Goal: Use online tool/utility: Utilize a website feature to perform a specific function

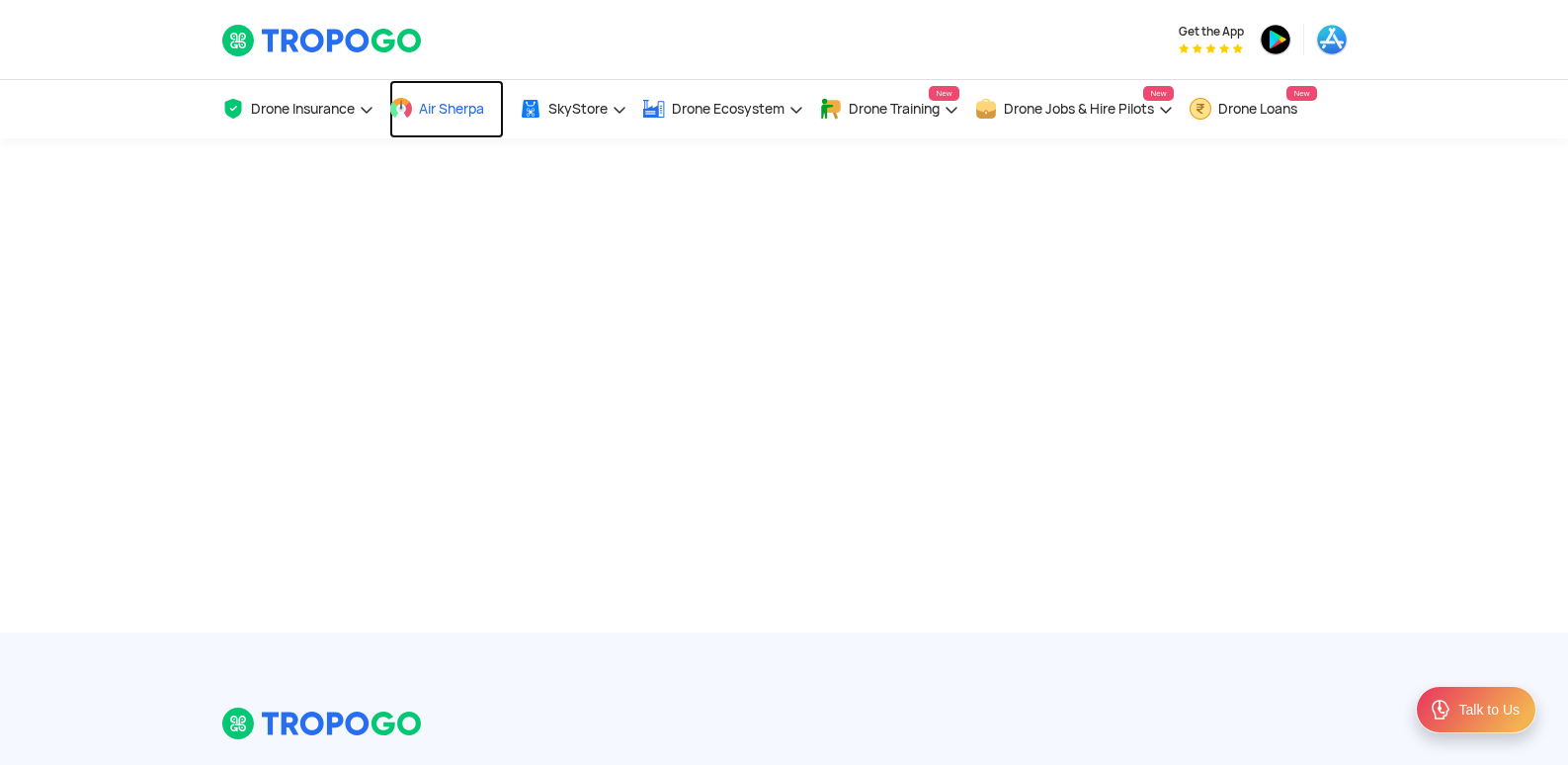
click at [484, 104] on span "Air Sherpa" at bounding box center [451, 109] width 65 height 16
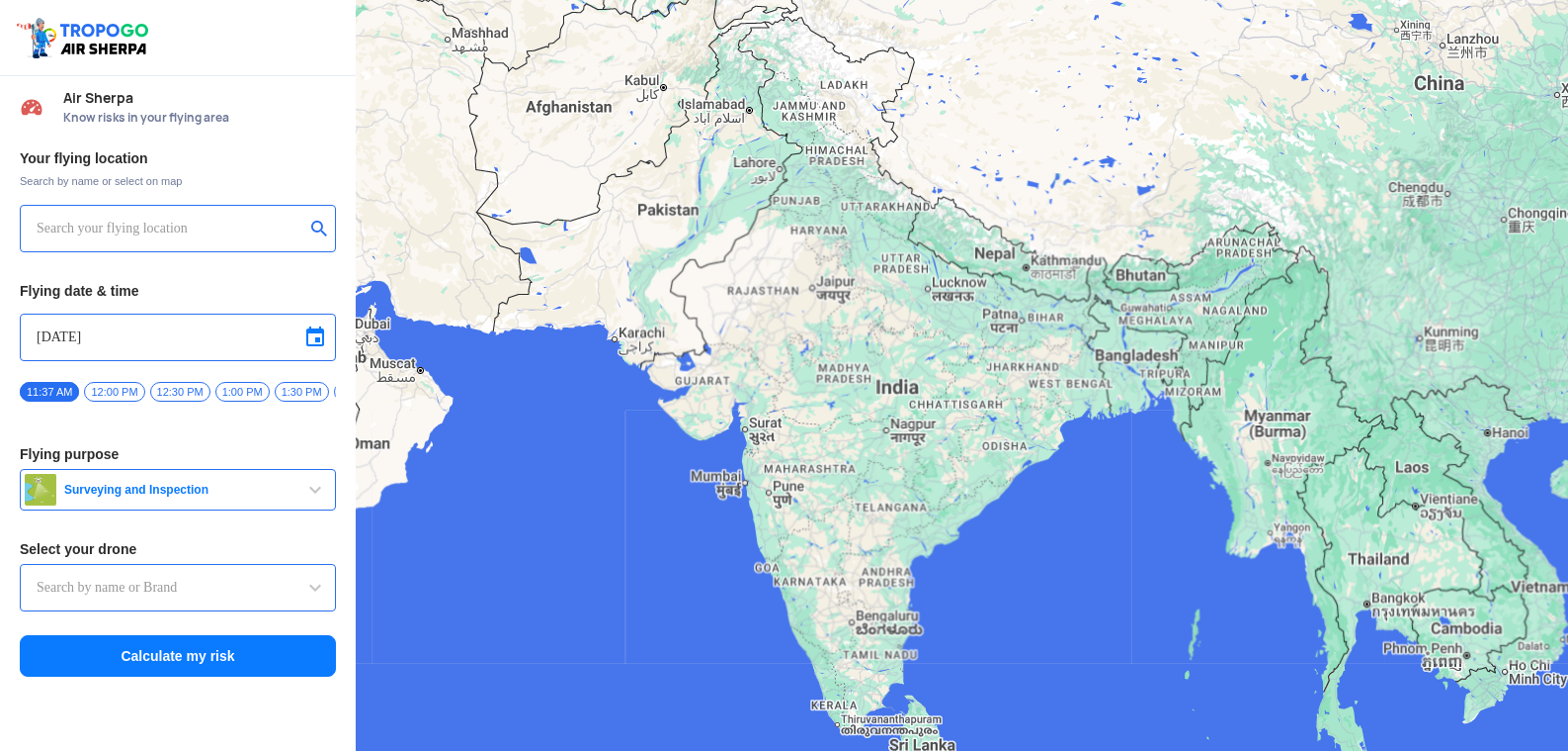
click at [196, 224] on input "text" at bounding box center [171, 229] width 267 height 24
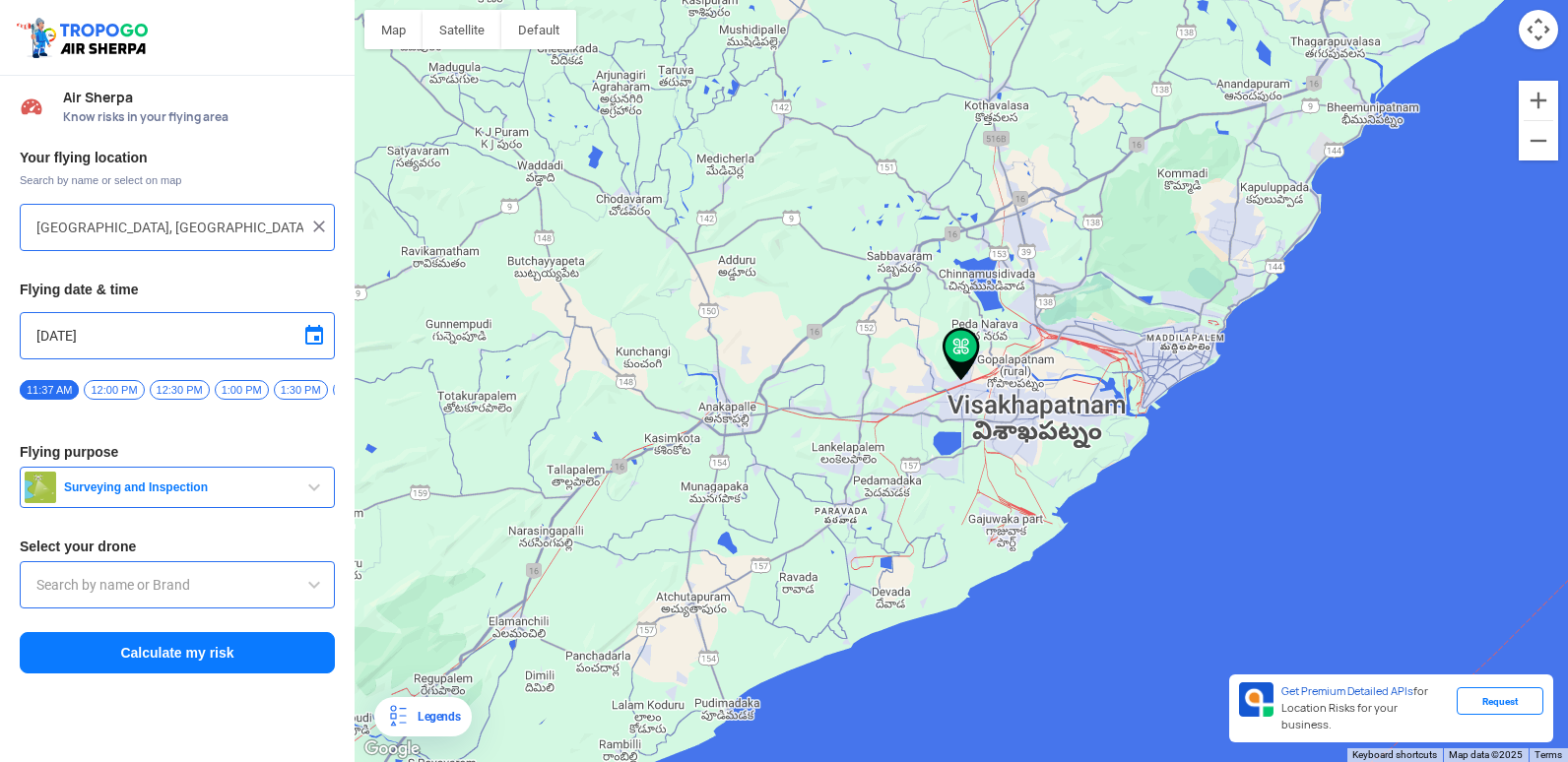
click at [448, 52] on div at bounding box center [961, 381] width 1214 height 762
type input "Bamboo forest, Madugula, Andhra Pradesh 531024, India"
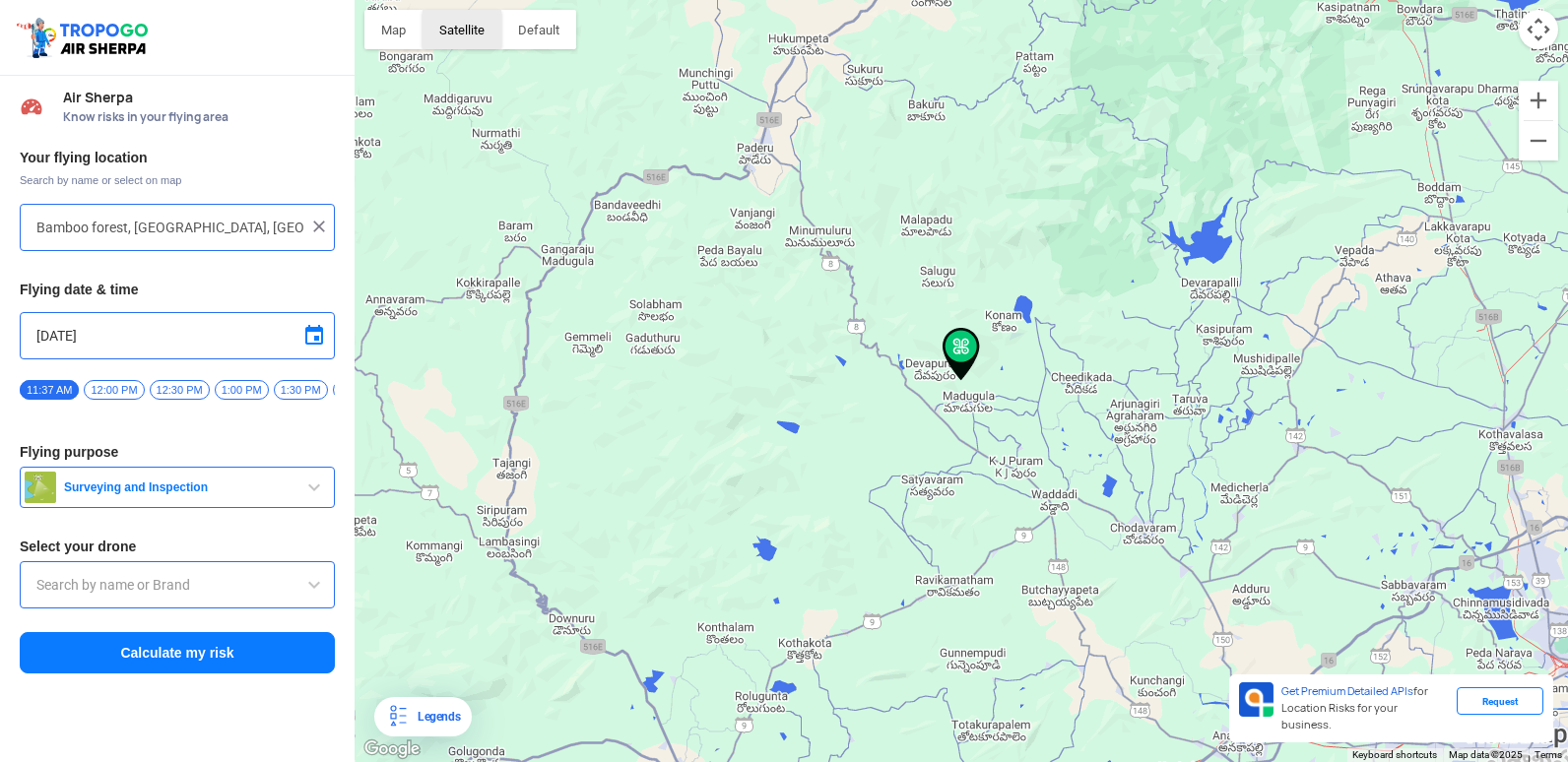
click at [459, 43] on button "Satellite" at bounding box center [462, 30] width 79 height 40
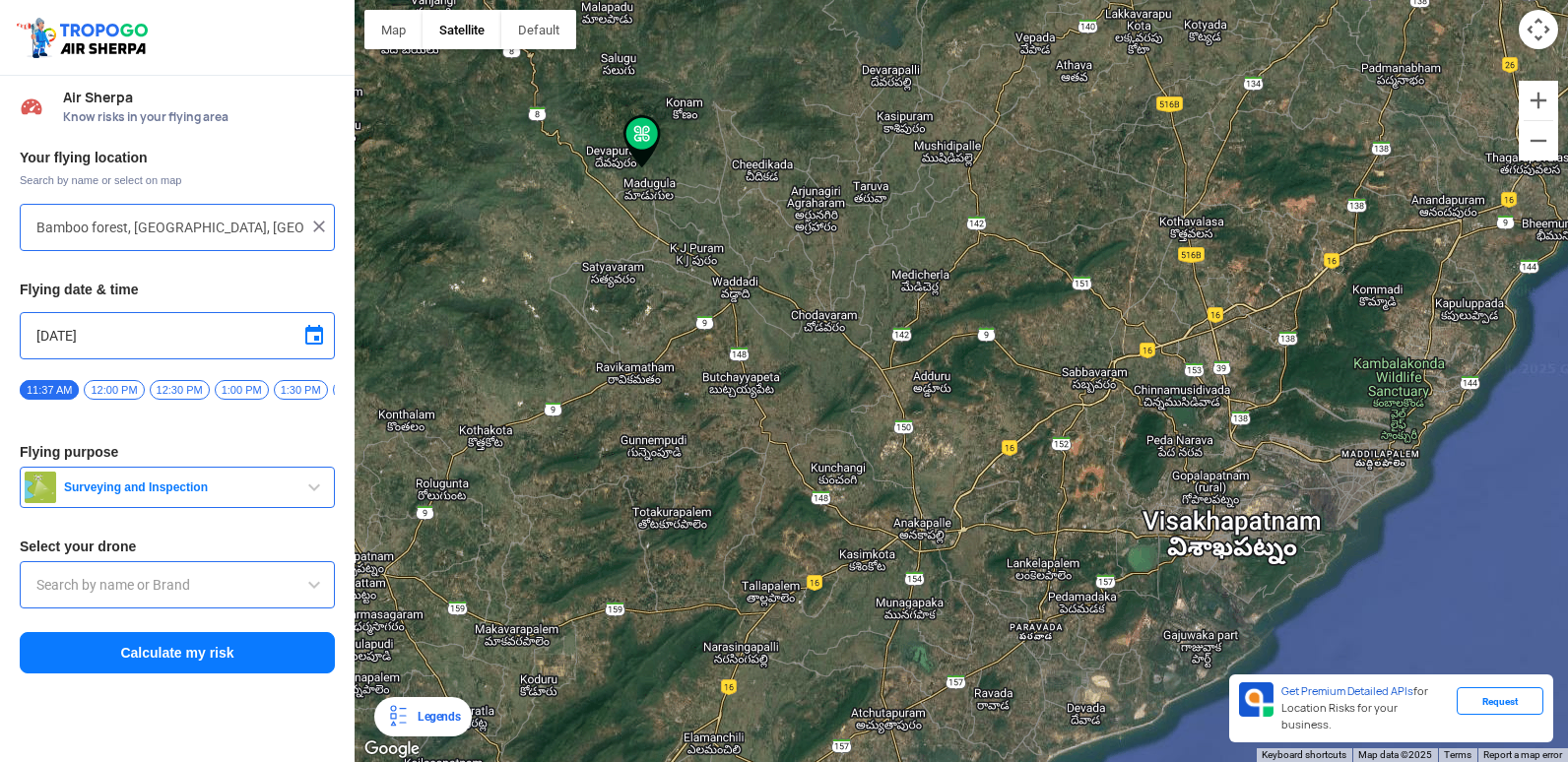
drag, startPoint x: 1247, startPoint y: 515, endPoint x: 936, endPoint y: 302, distance: 376.9
click at [936, 302] on div at bounding box center [961, 381] width 1214 height 762
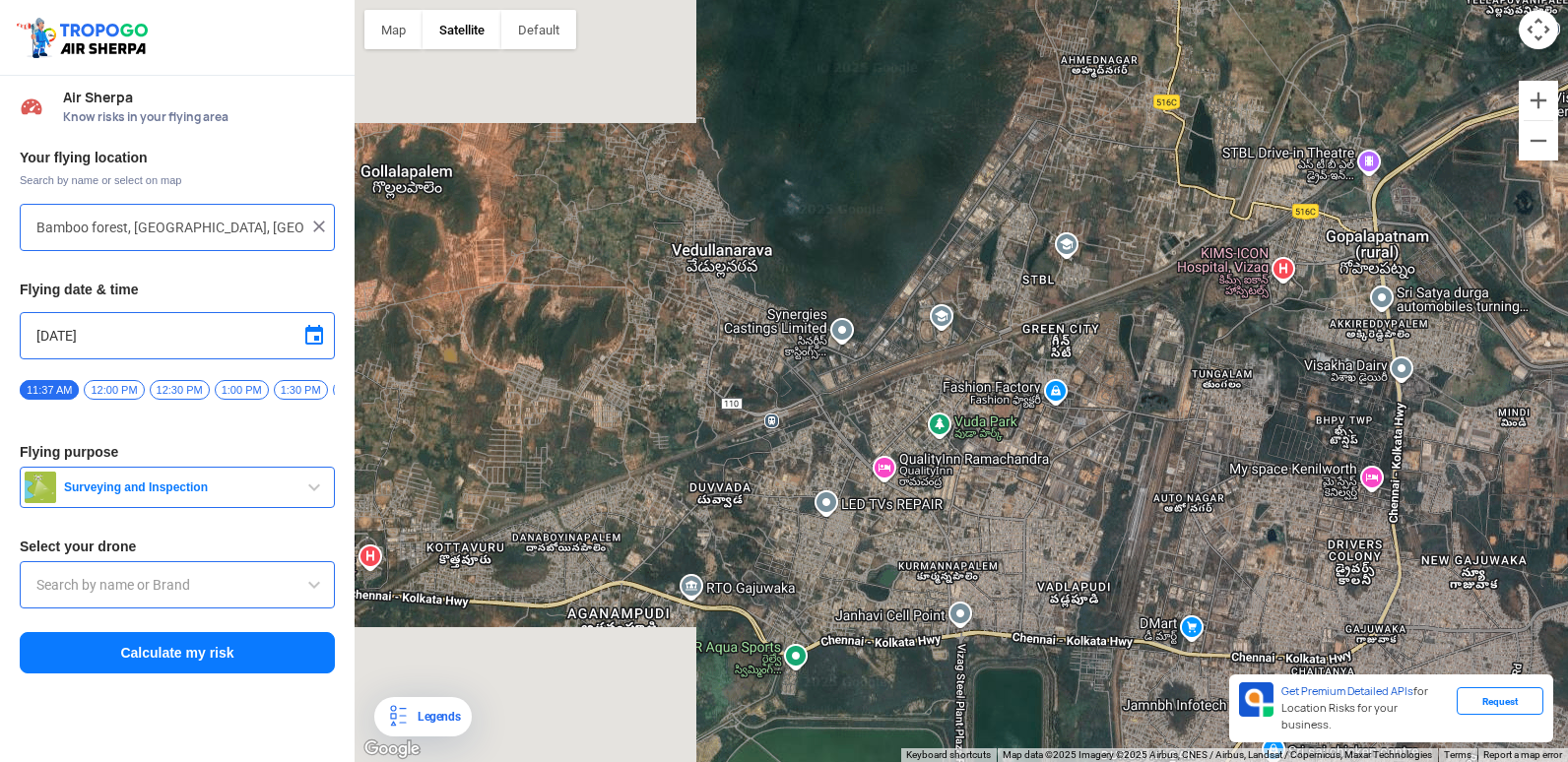
drag, startPoint x: 616, startPoint y: 502, endPoint x: 1392, endPoint y: 295, distance: 803.1
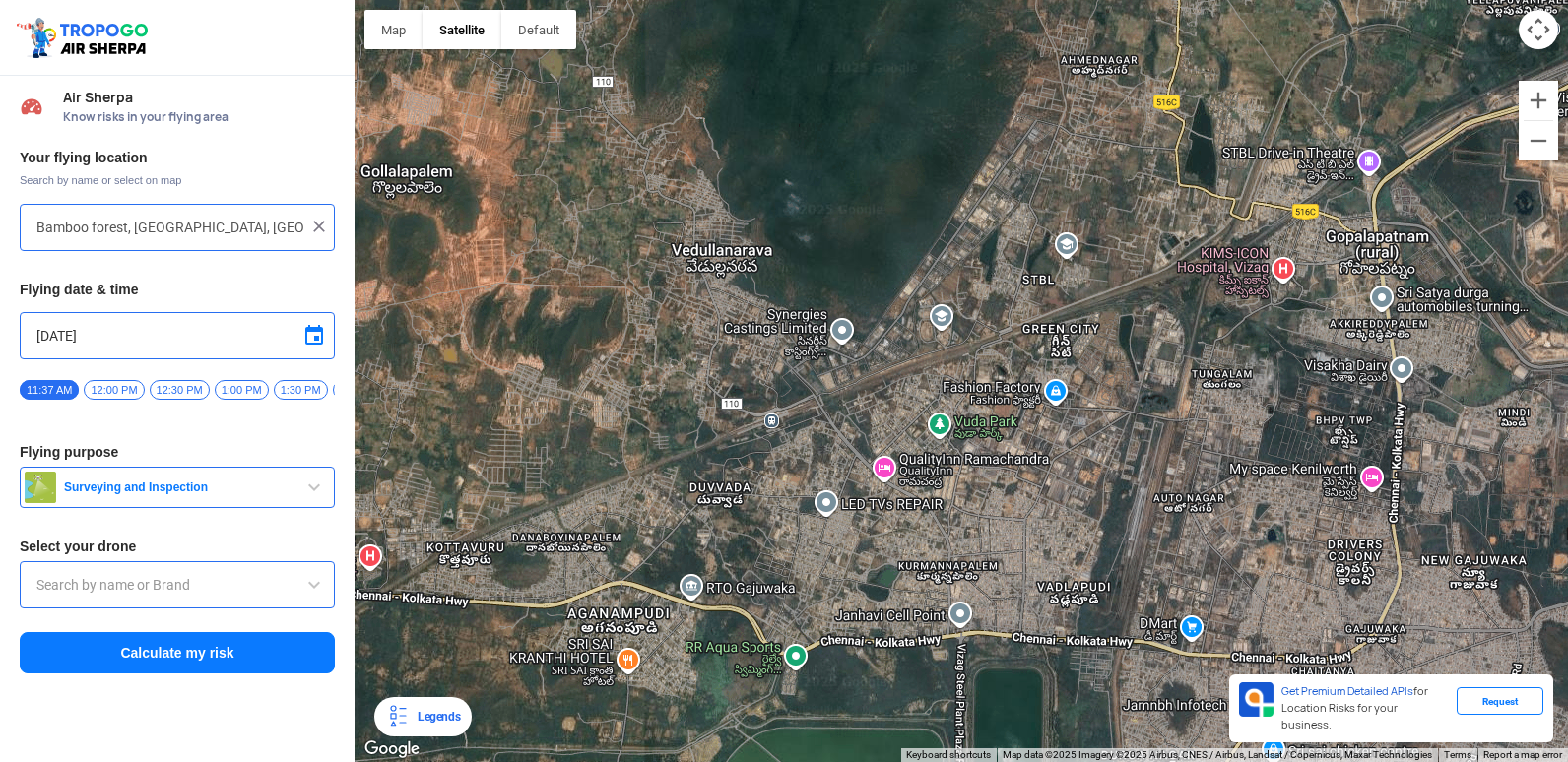
click at [1396, 291] on div at bounding box center [961, 381] width 1214 height 762
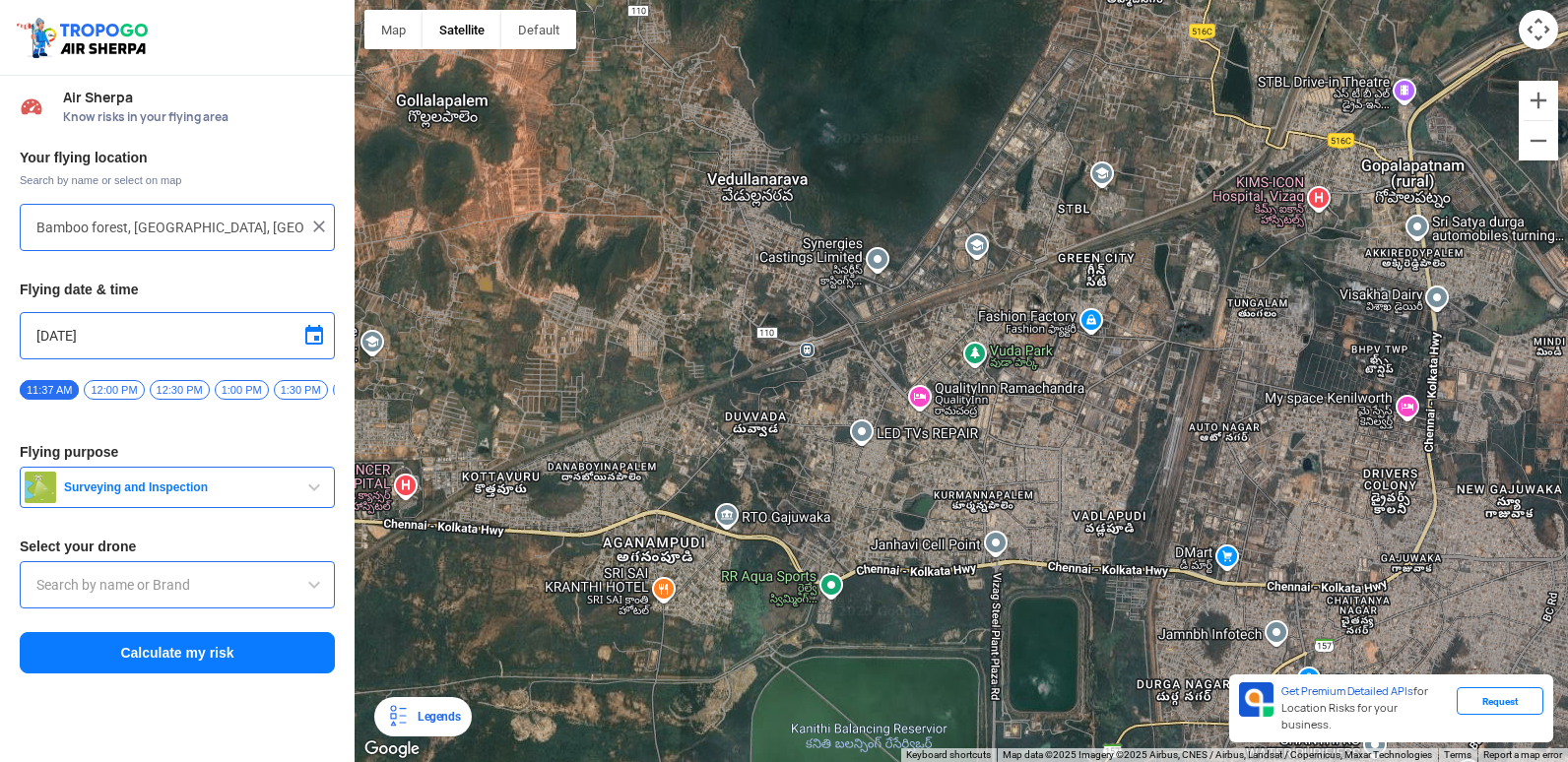
drag, startPoint x: 922, startPoint y: 475, endPoint x: 1065, endPoint y: 262, distance: 256.6
click at [1065, 262] on div at bounding box center [961, 381] width 1214 height 762
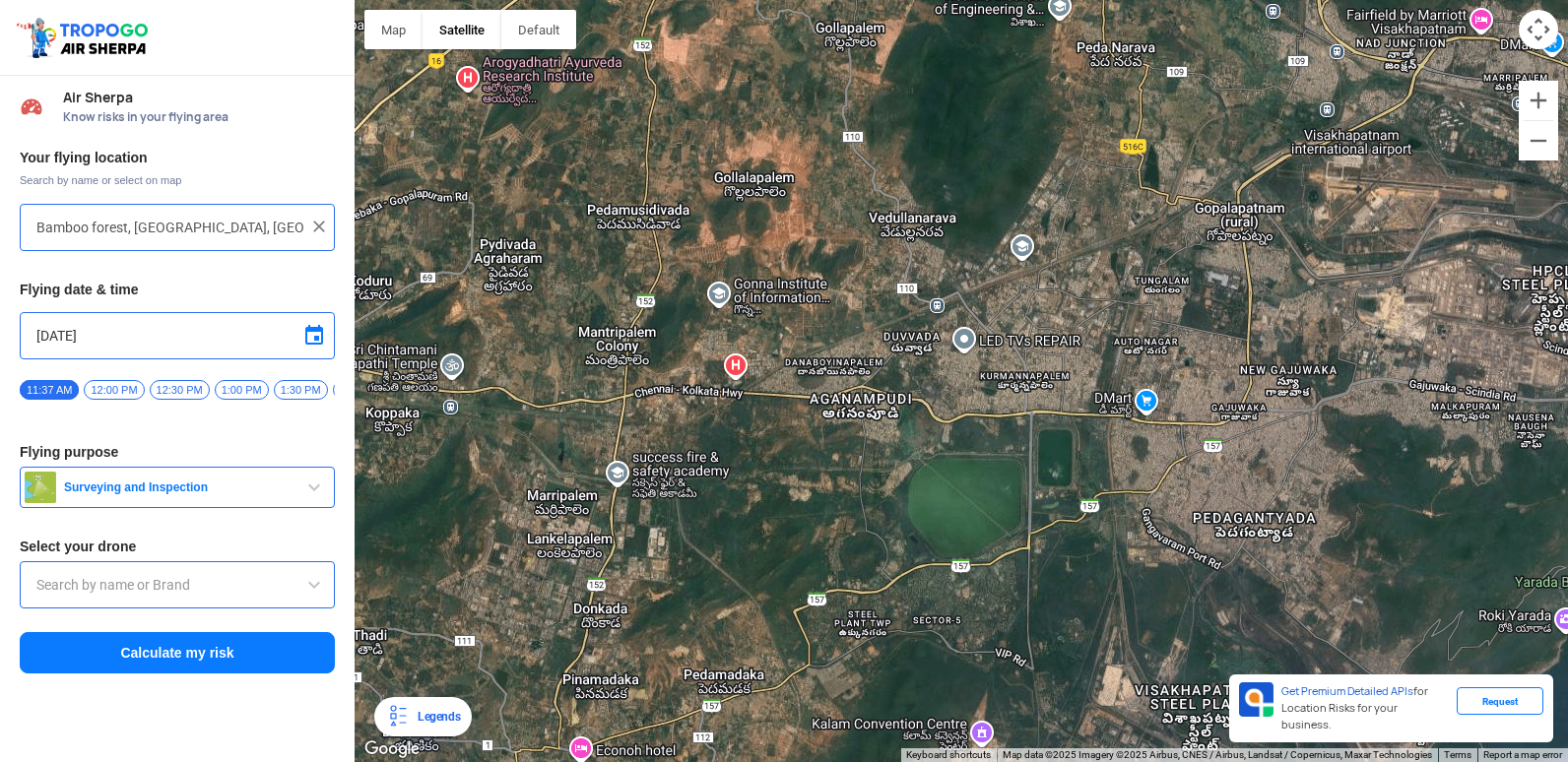
click at [324, 227] on img at bounding box center [319, 227] width 20 height 20
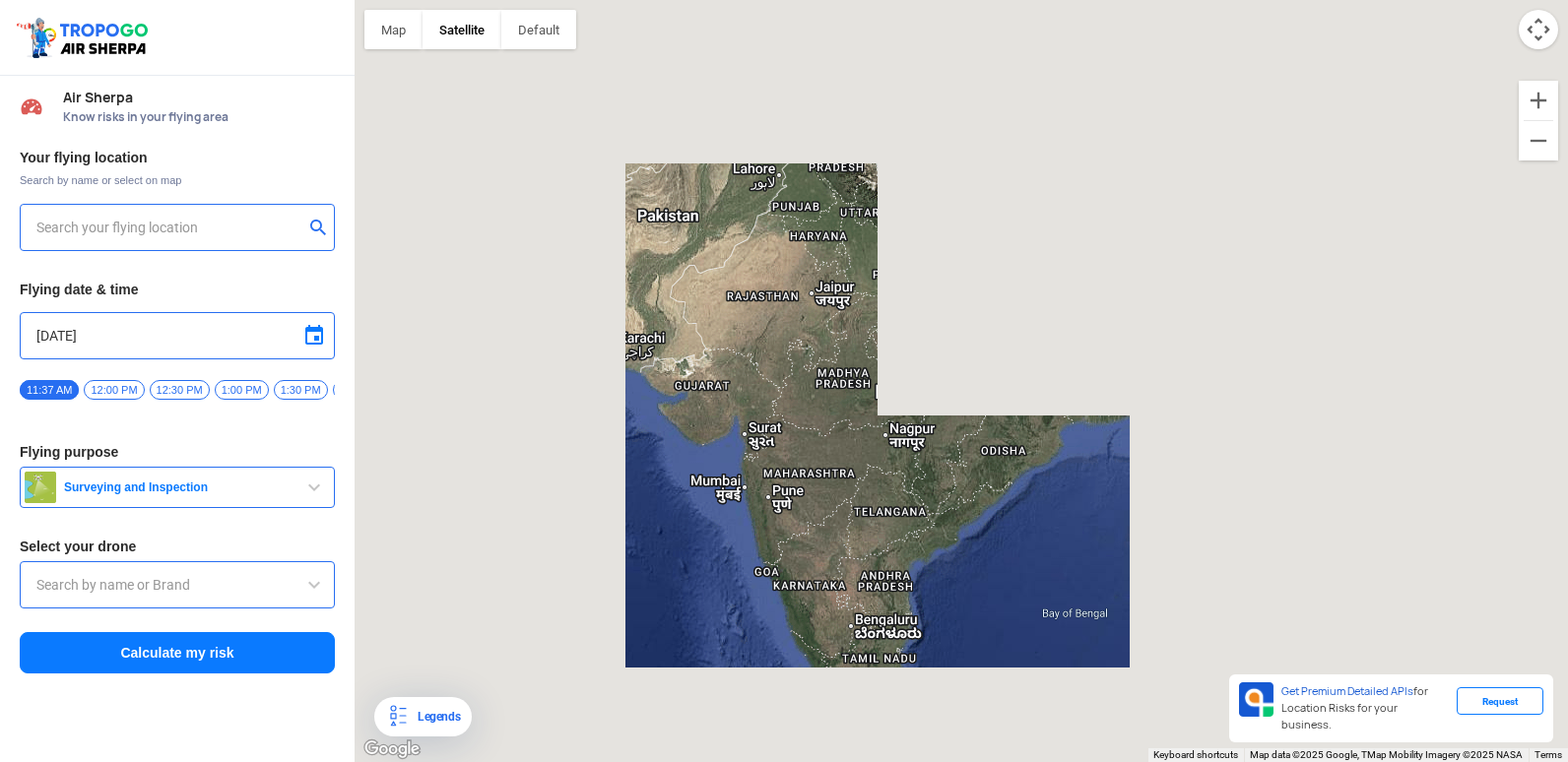
click at [181, 243] on div at bounding box center [177, 228] width 315 height 48
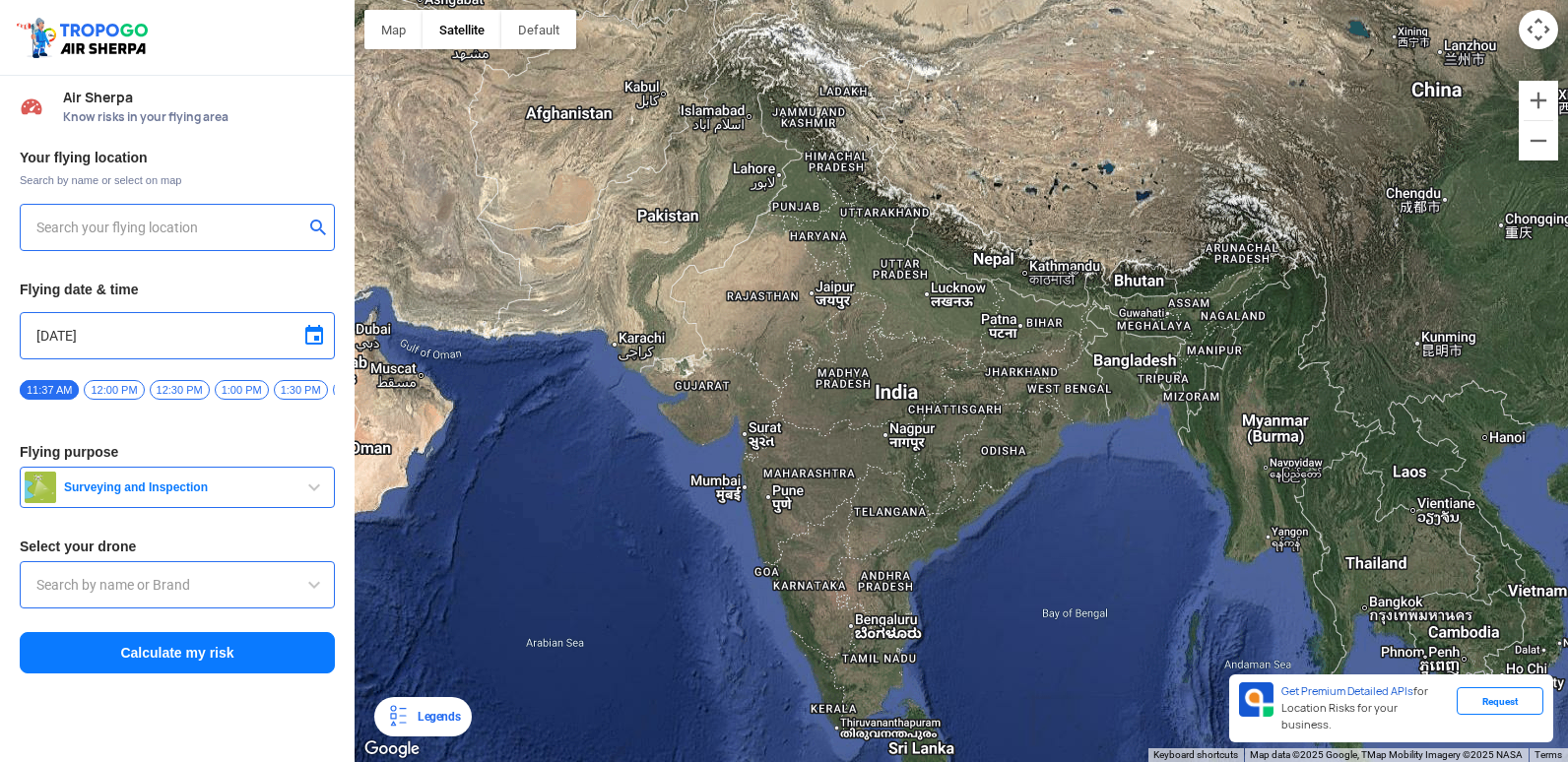
click at [202, 230] on input "text" at bounding box center [170, 228] width 267 height 24
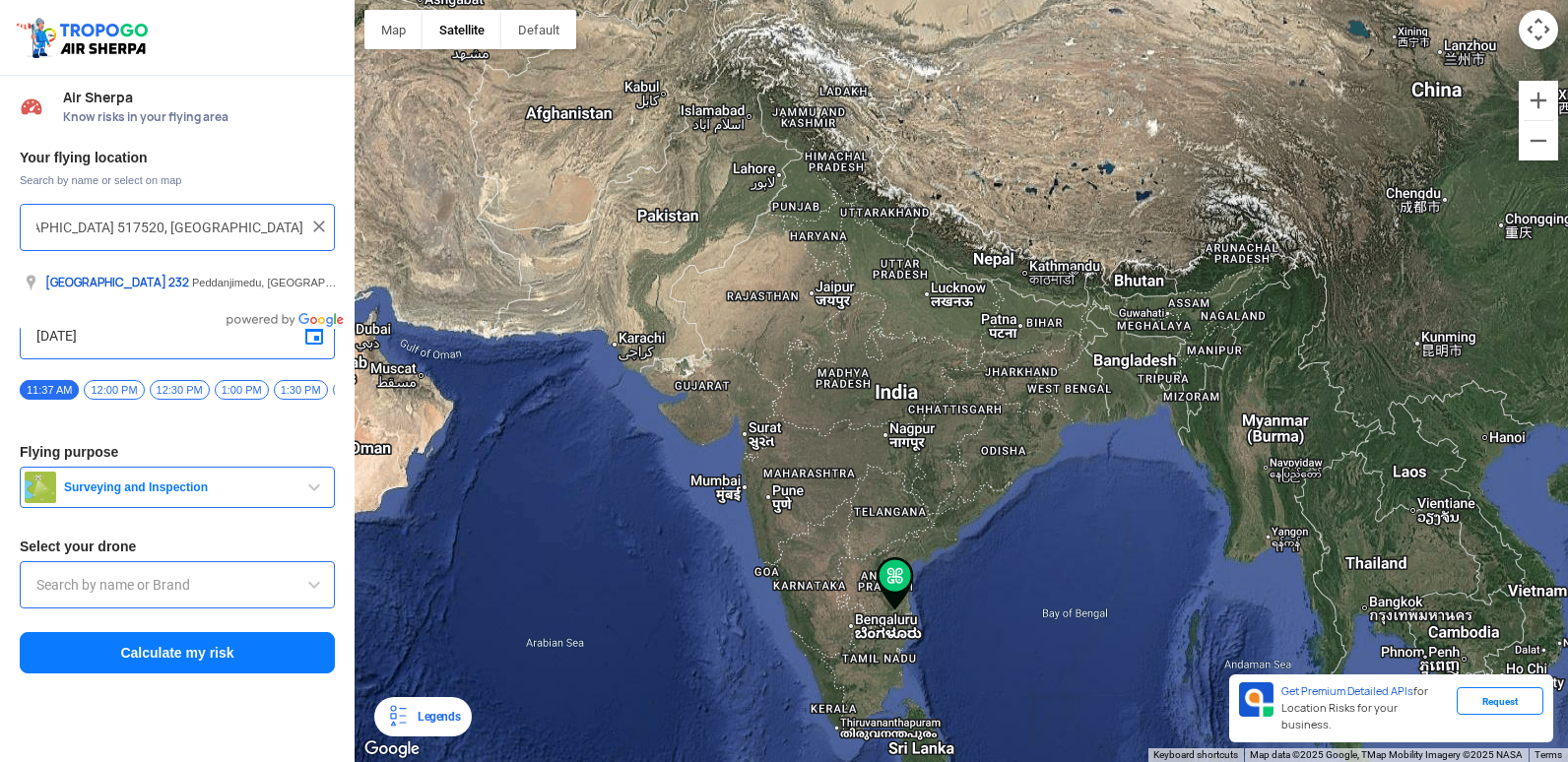
scroll to position [0, 393]
type input "Major District Road 232 Zp school road, Krishna Puram, Peddanjimedu, Andhra Pra…"
click at [323, 227] on img at bounding box center [319, 227] width 20 height 20
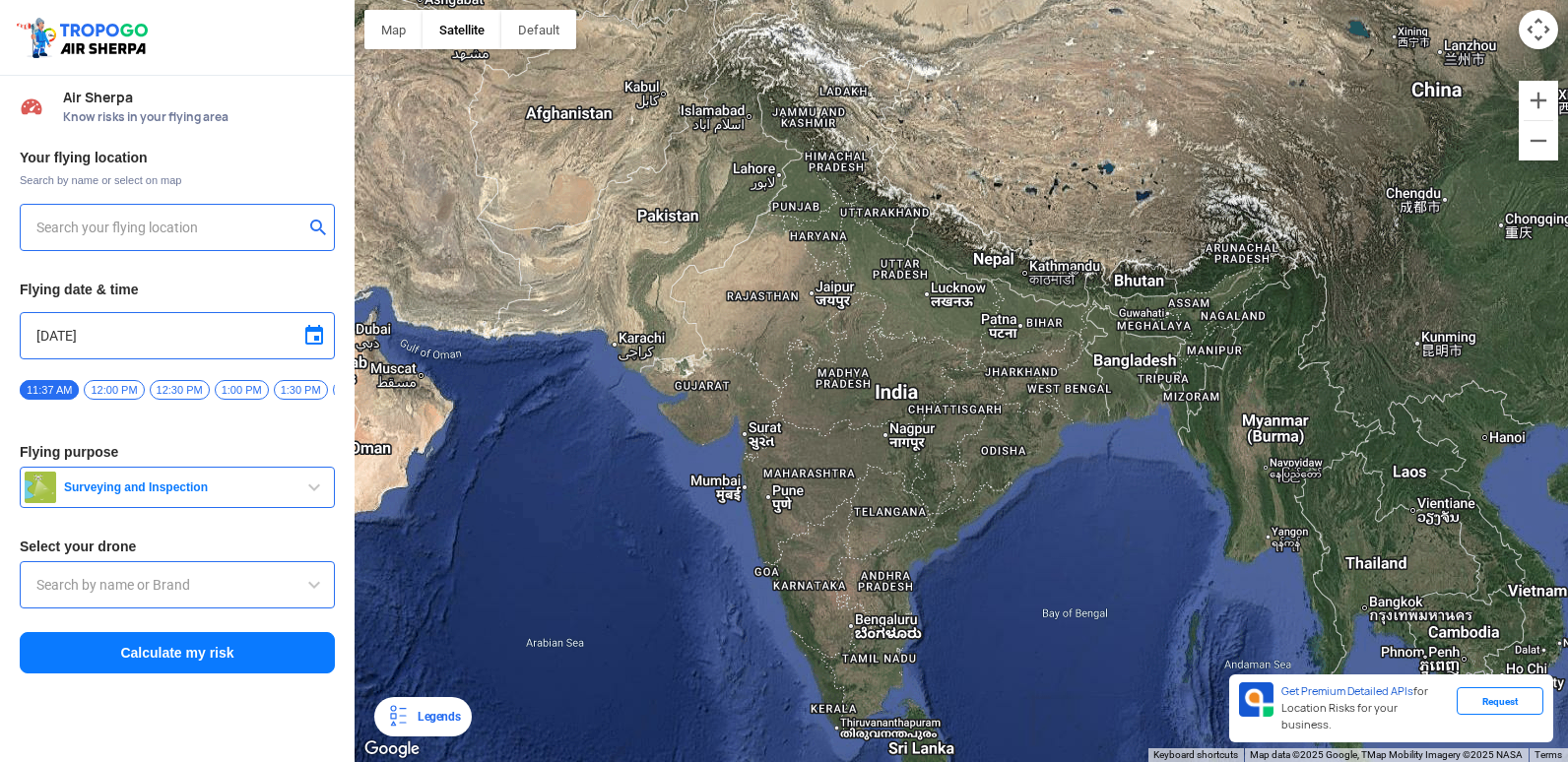
click at [236, 226] on input "text" at bounding box center [170, 228] width 267 height 24
type input "[GEOGRAPHIC_DATA], [GEOGRAPHIC_DATA] 530049, [GEOGRAPHIC_DATA]"
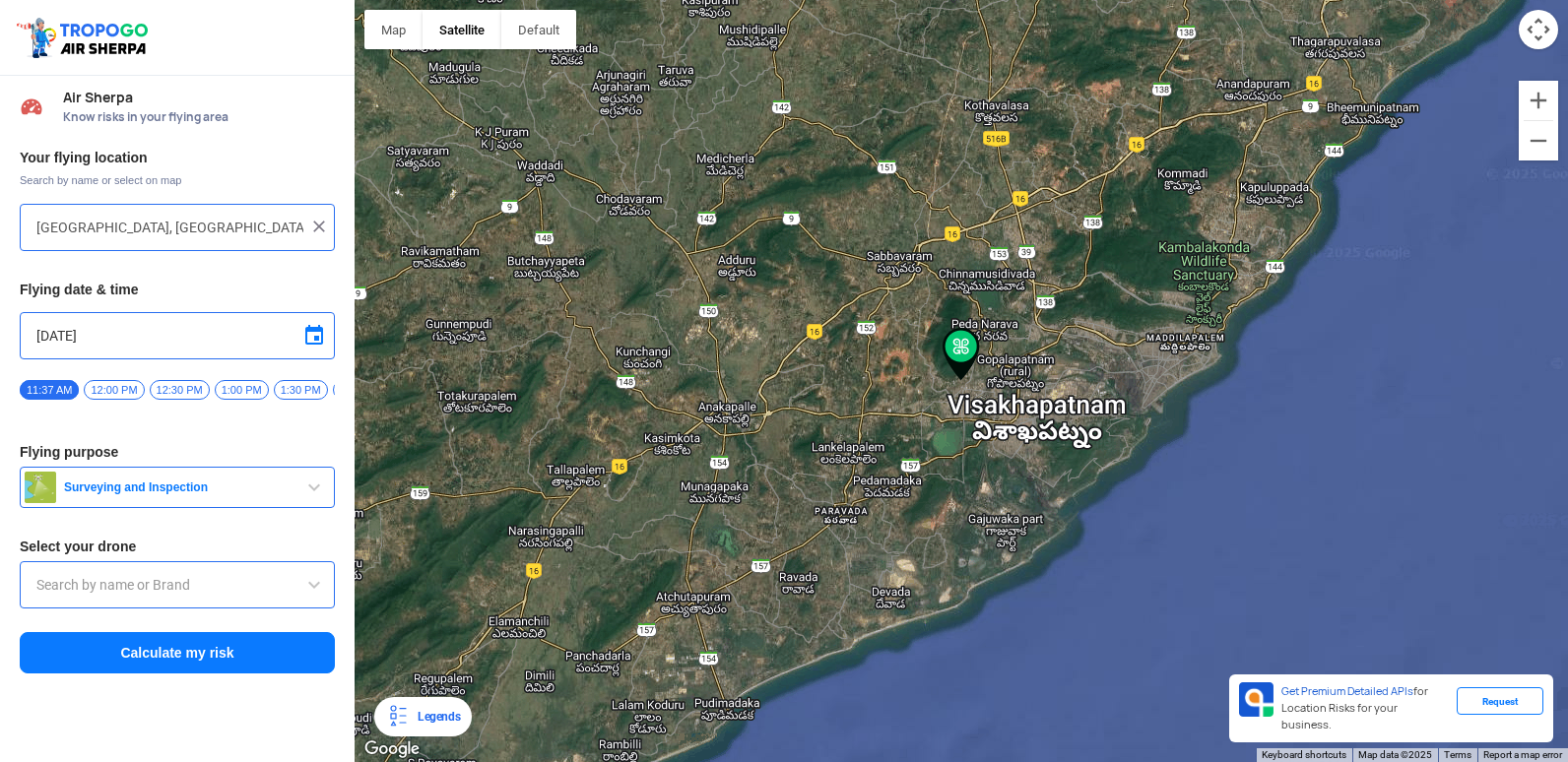
click at [187, 492] on span "Surveying and Inspection" at bounding box center [179, 487] width 247 height 16
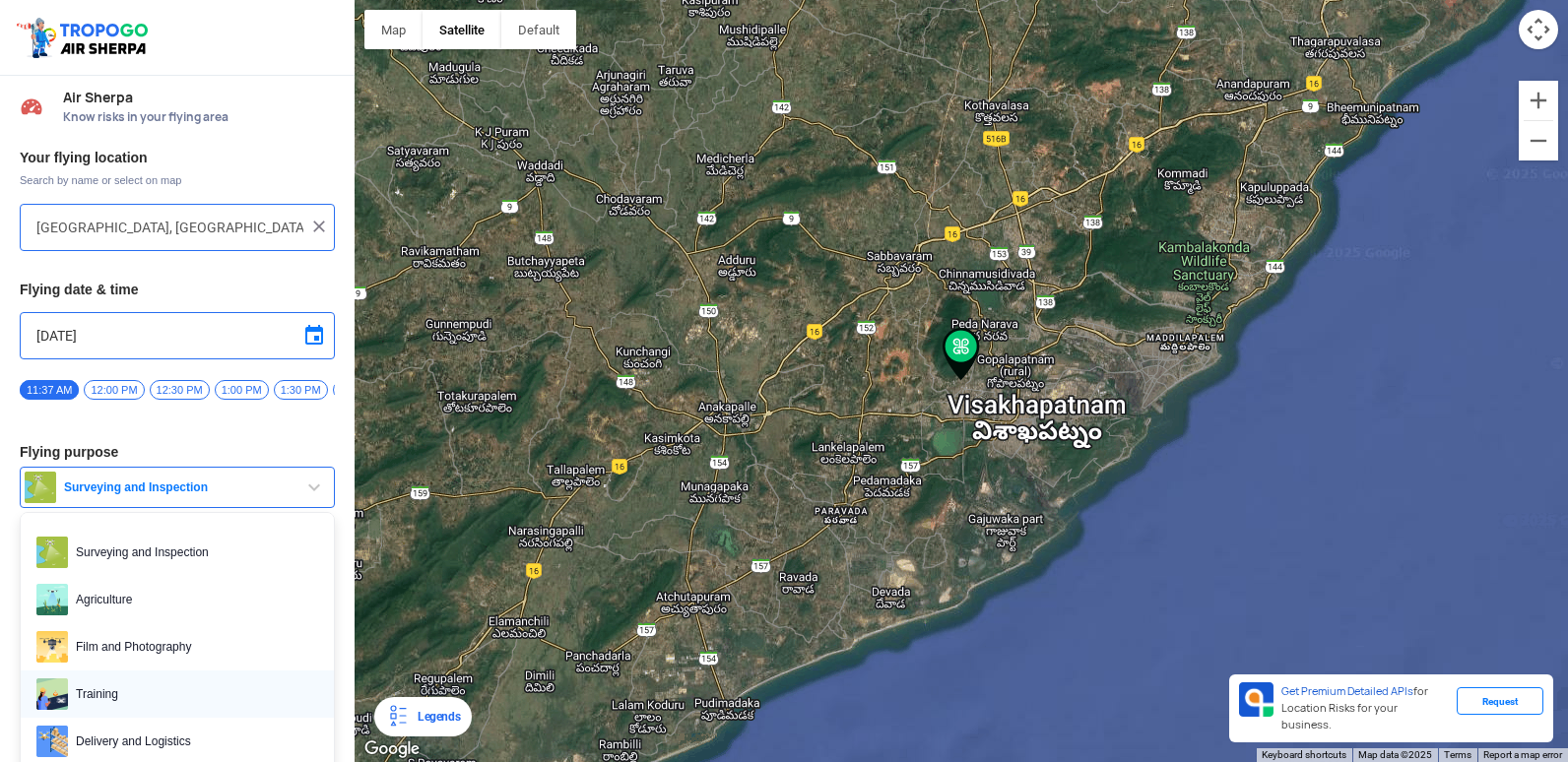
click at [188, 693] on span "Training" at bounding box center [192, 694] width 250 height 32
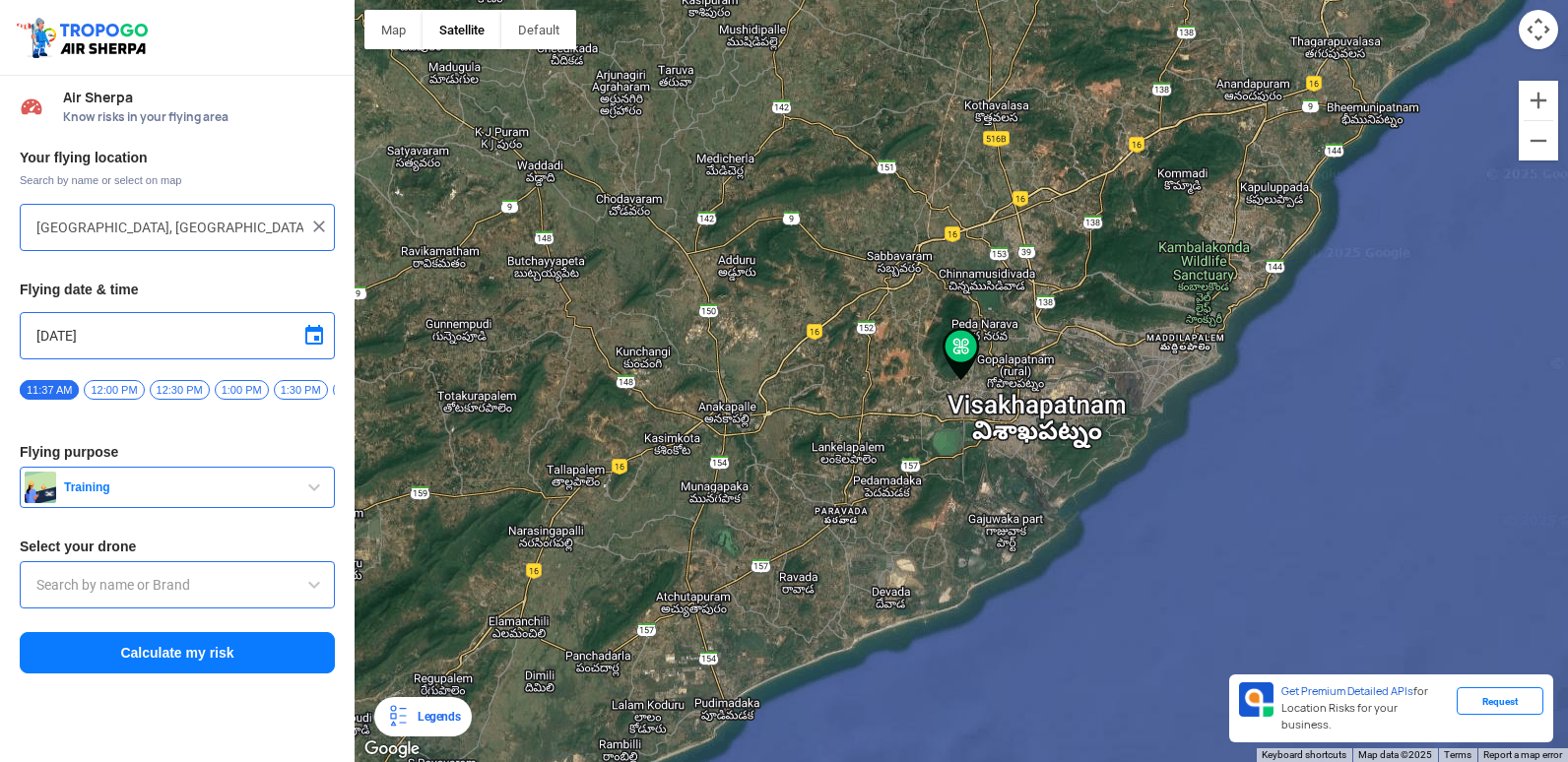
click at [270, 579] on div at bounding box center [177, 585] width 315 height 48
click at [313, 661] on button "Calculate my risk" at bounding box center [177, 654] width 315 height 42
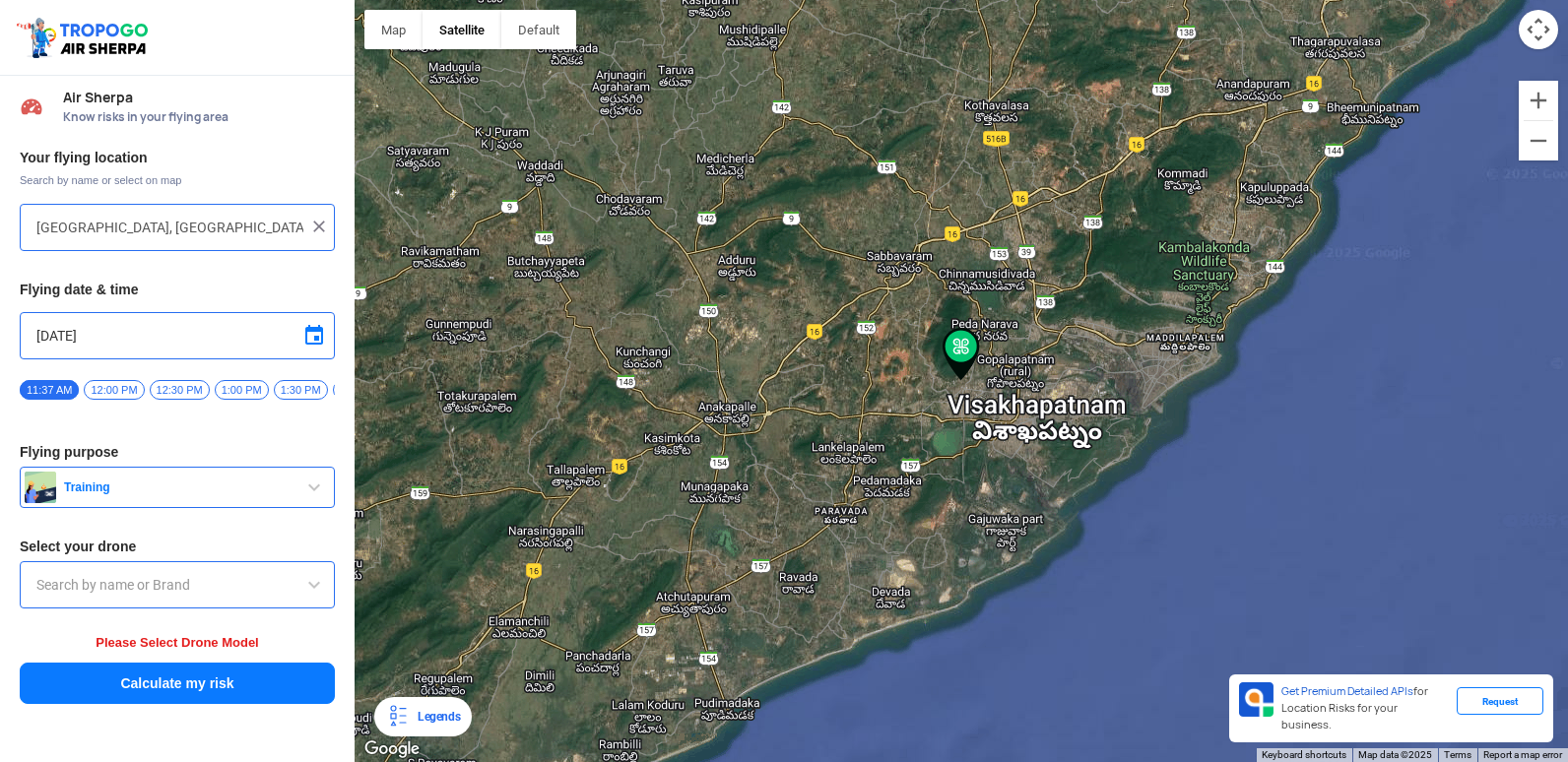
click at [297, 591] on input "text" at bounding box center [177, 585] width 282 height 24
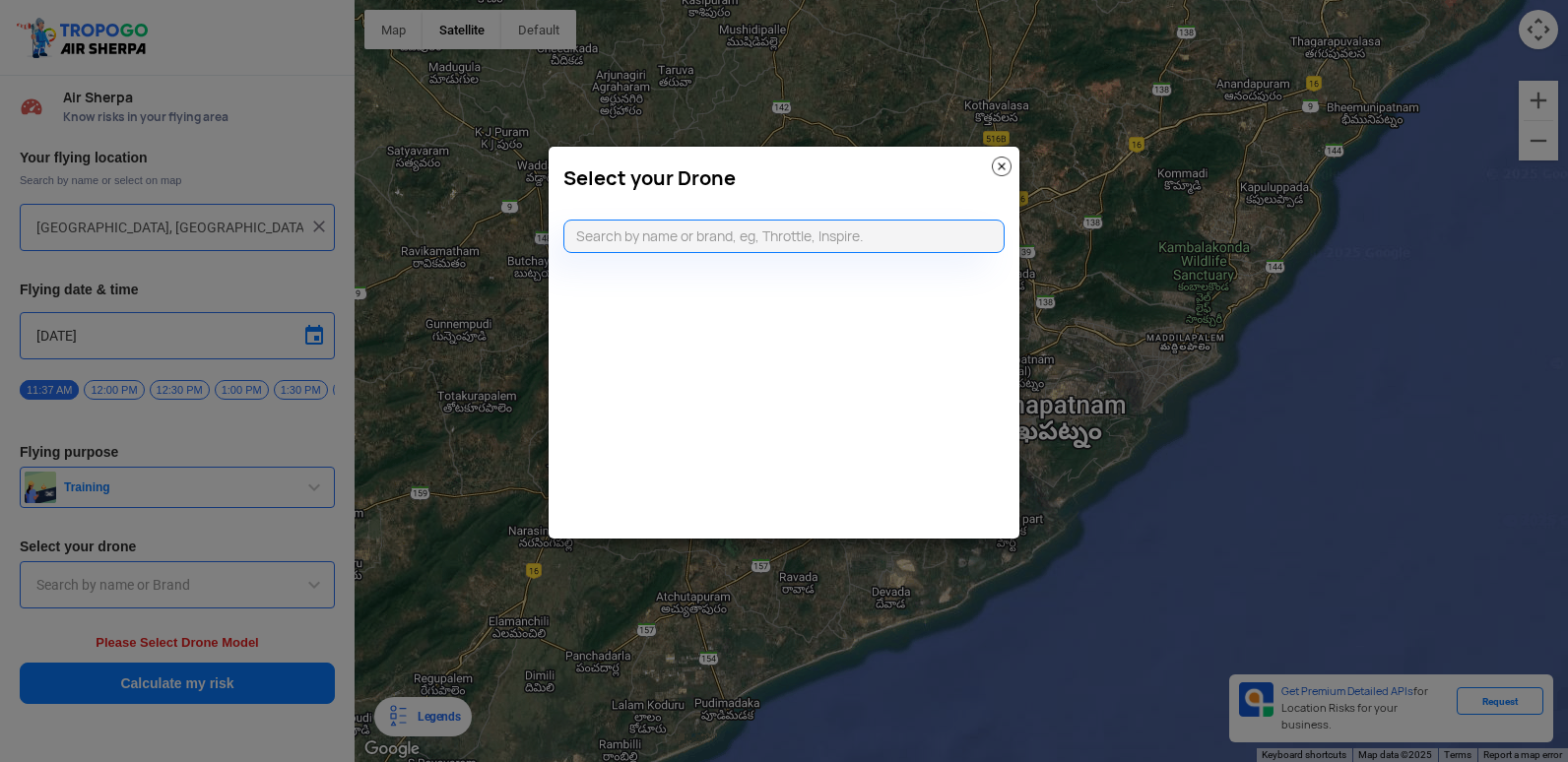
click at [291, 579] on modal-container "Select your Drone" at bounding box center [784, 381] width 1568 height 762
click at [307, 507] on modal-container "Select your Drone" at bounding box center [784, 381] width 1568 height 762
click at [1001, 168] on img at bounding box center [1002, 166] width 20 height 20
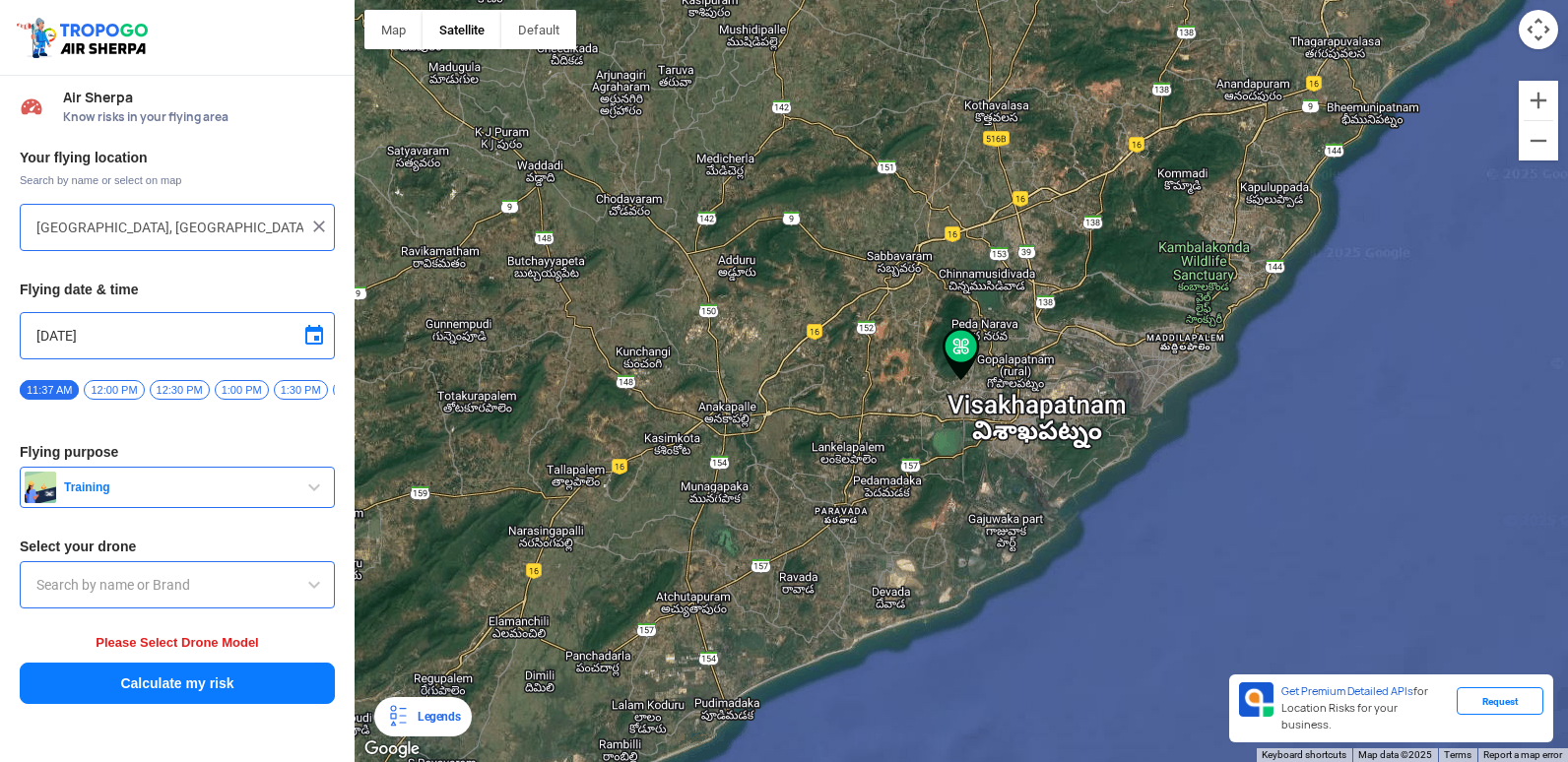
click at [317, 597] on span at bounding box center [314, 585] width 24 height 24
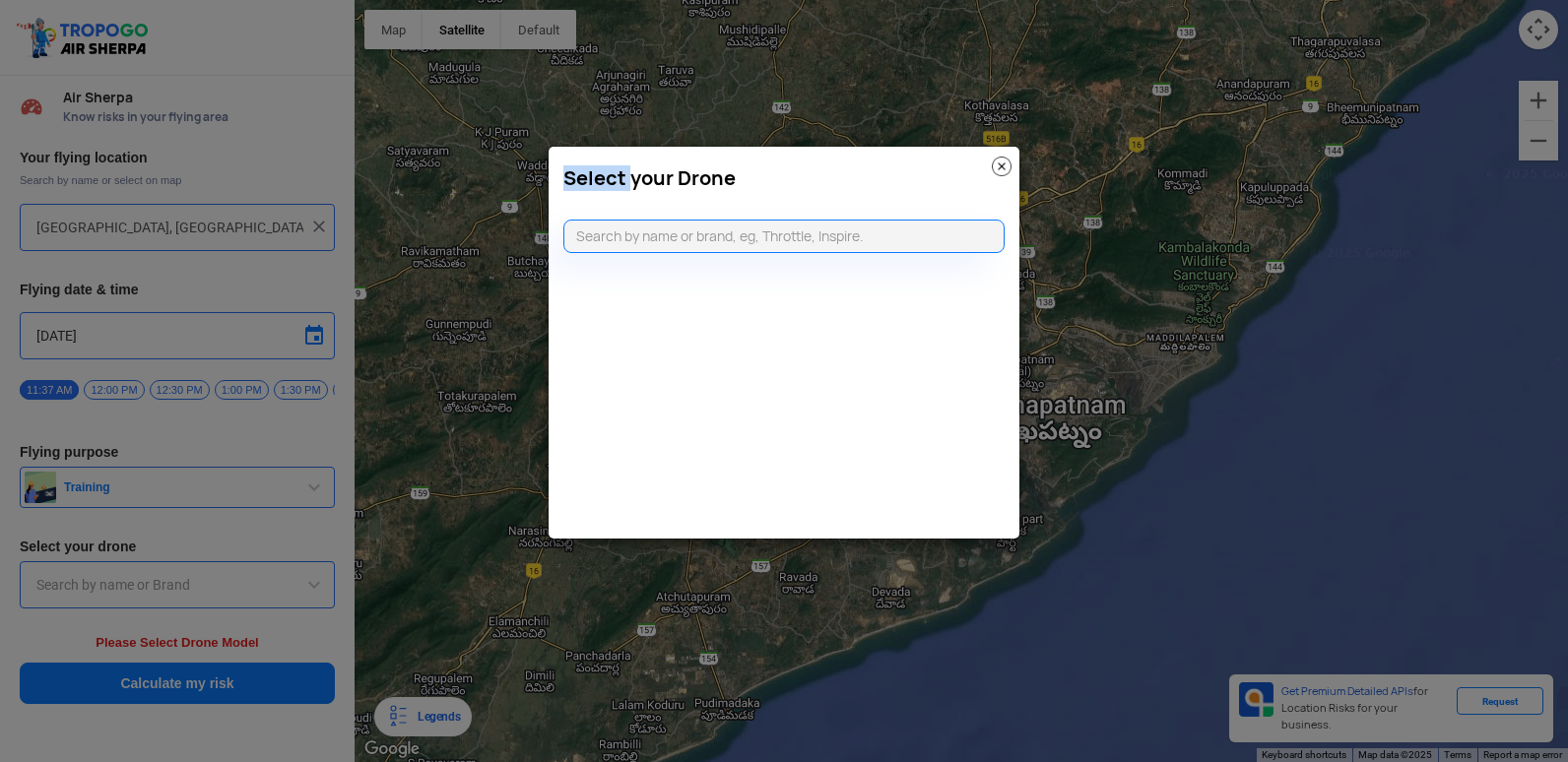
click at [317, 600] on modal-container "Select your Drone" at bounding box center [784, 381] width 1568 height 762
click at [1005, 166] on img at bounding box center [1002, 166] width 20 height 20
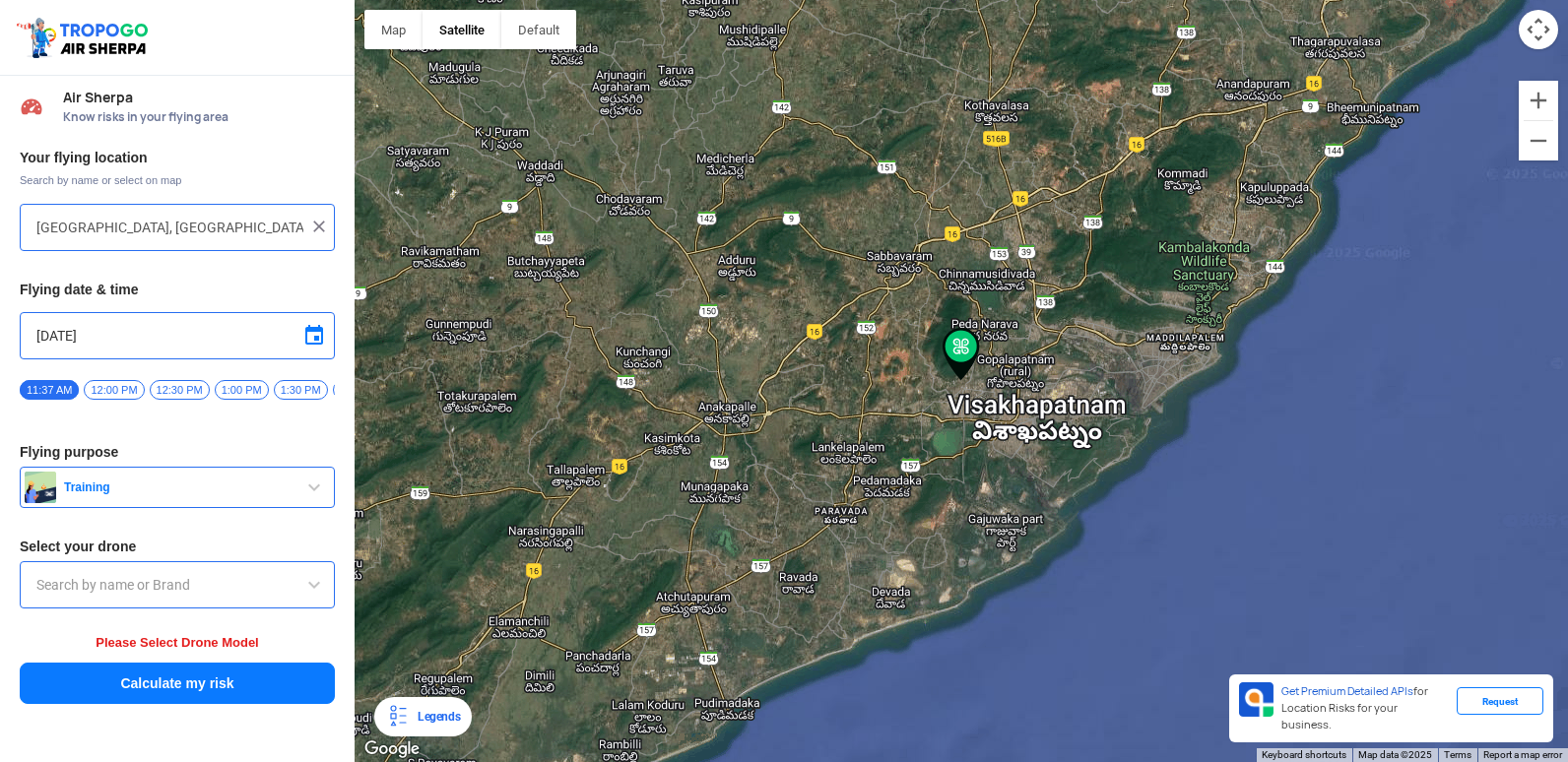
click at [318, 591] on span at bounding box center [314, 585] width 24 height 24
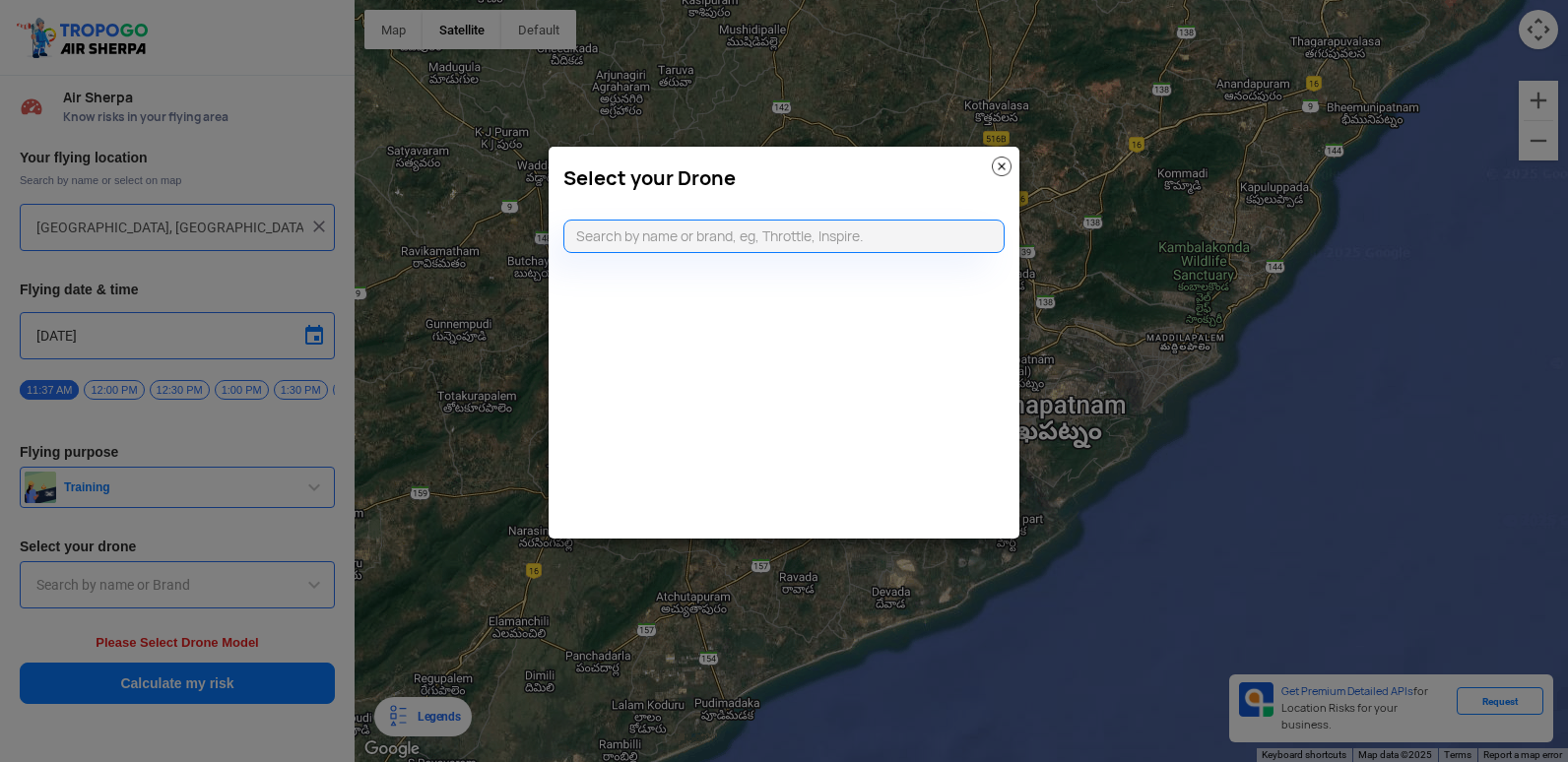
click at [294, 612] on modal-container "Select your Drone" at bounding box center [784, 381] width 1568 height 762
click at [997, 163] on img at bounding box center [1002, 166] width 20 height 20
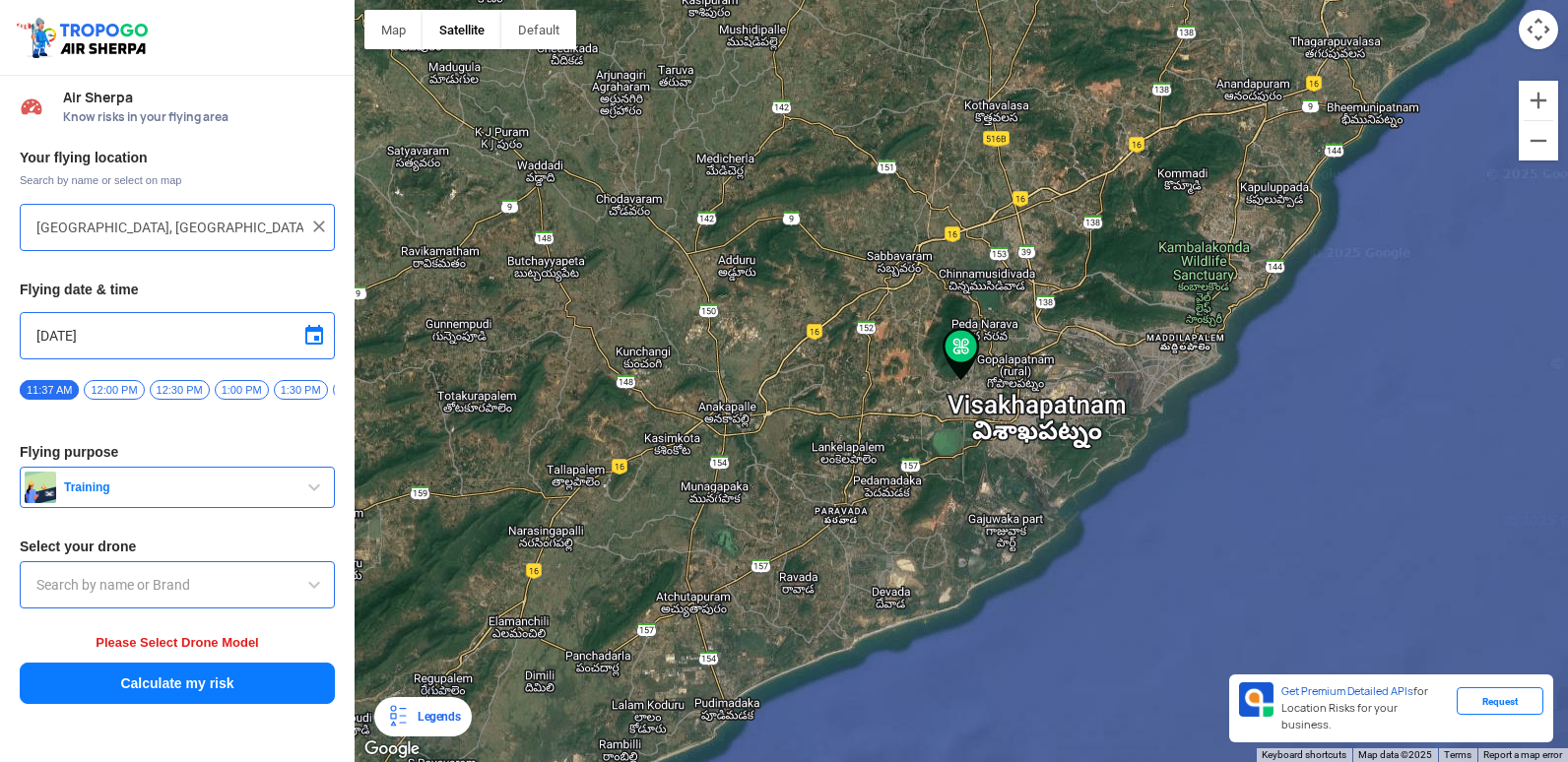
click at [295, 585] on input "text" at bounding box center [177, 585] width 282 height 24
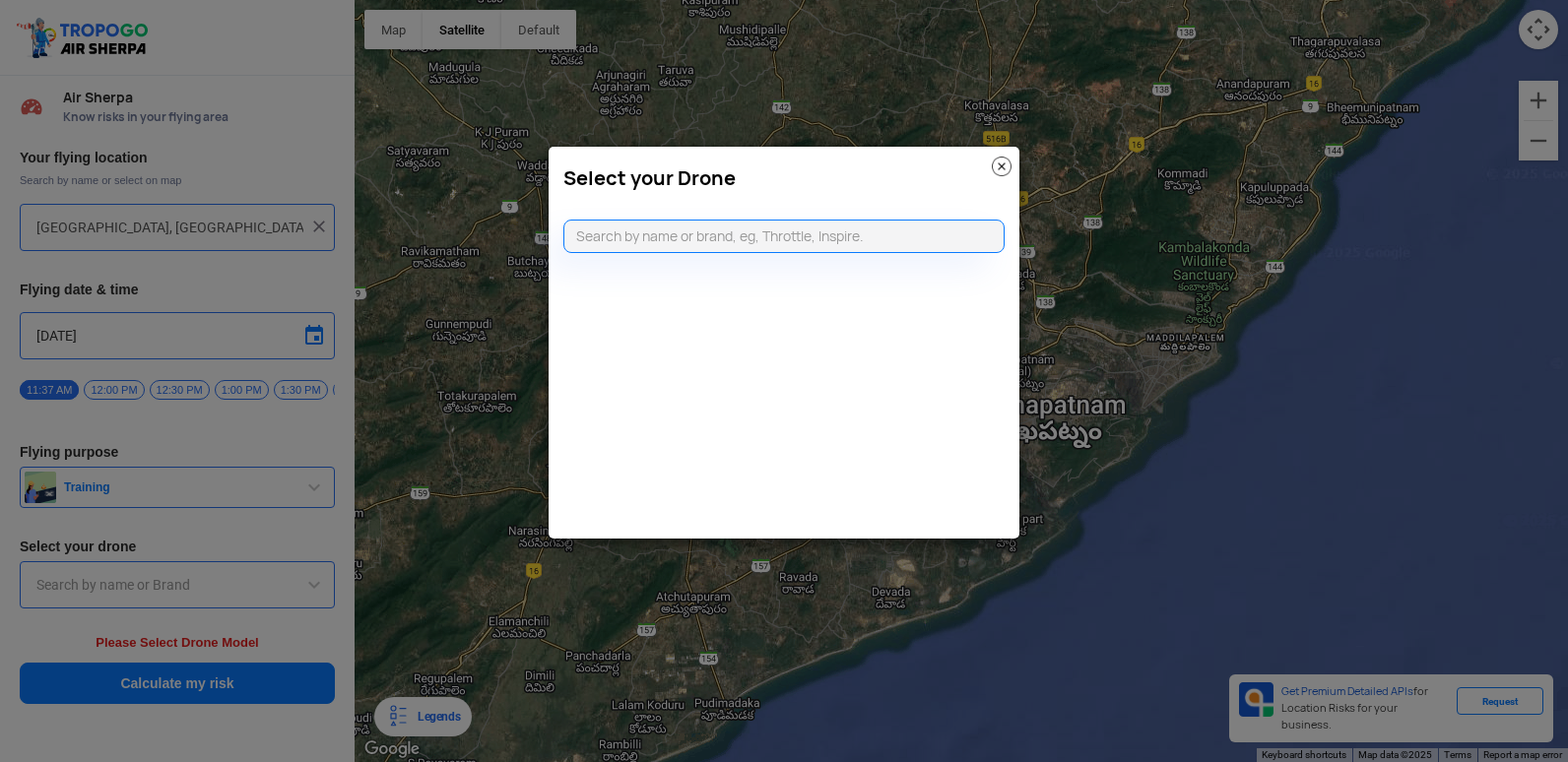
click at [307, 589] on modal-container "Select your Drone" at bounding box center [784, 381] width 1568 height 762
drag, startPoint x: 295, startPoint y: 585, endPoint x: 307, endPoint y: 589, distance: 12.6
click at [307, 589] on modal-container "Select your Drone" at bounding box center [784, 381] width 1568 height 762
click at [1003, 165] on img at bounding box center [1002, 166] width 20 height 20
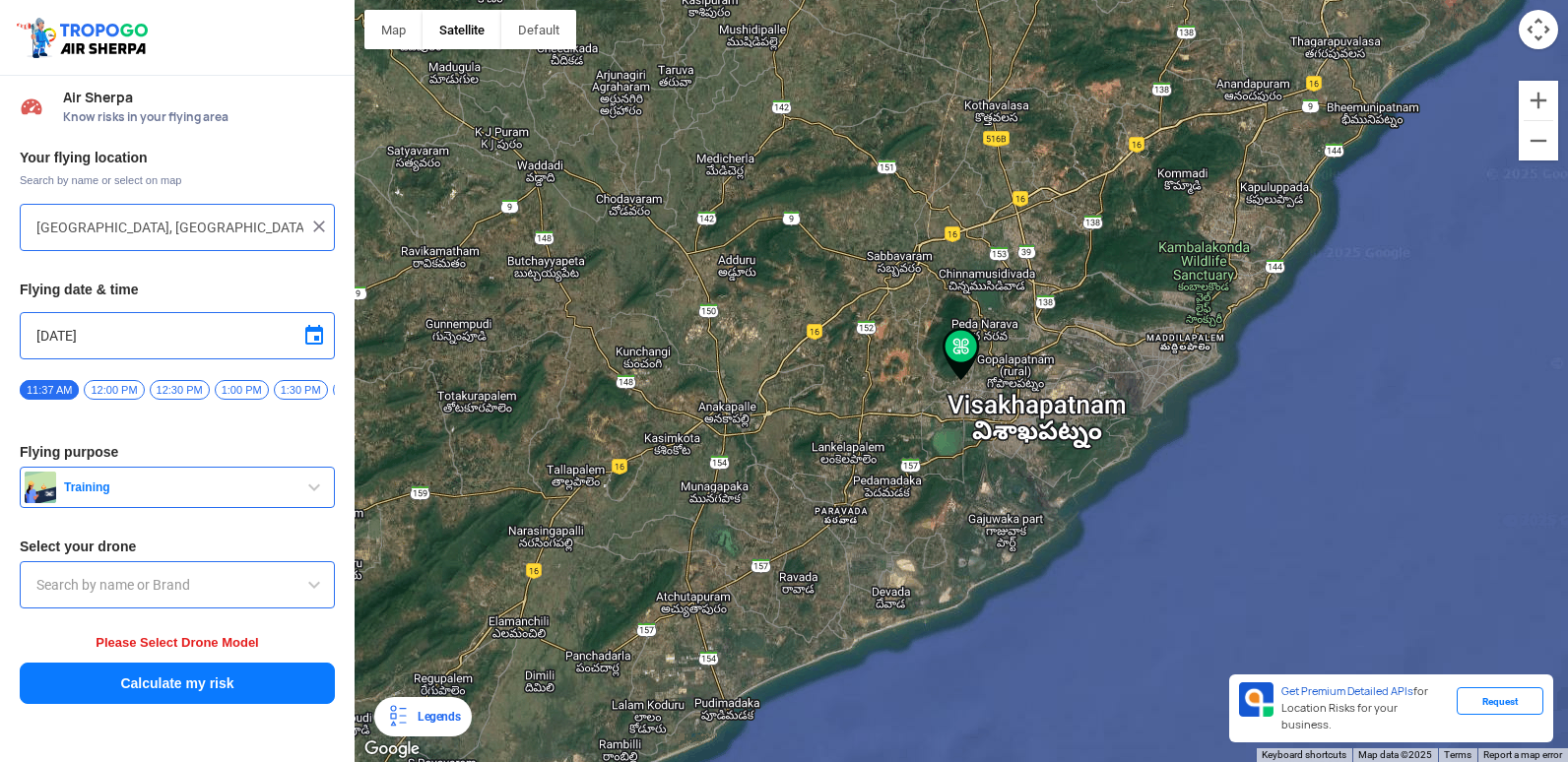
click at [197, 586] on input "text" at bounding box center [177, 585] width 282 height 24
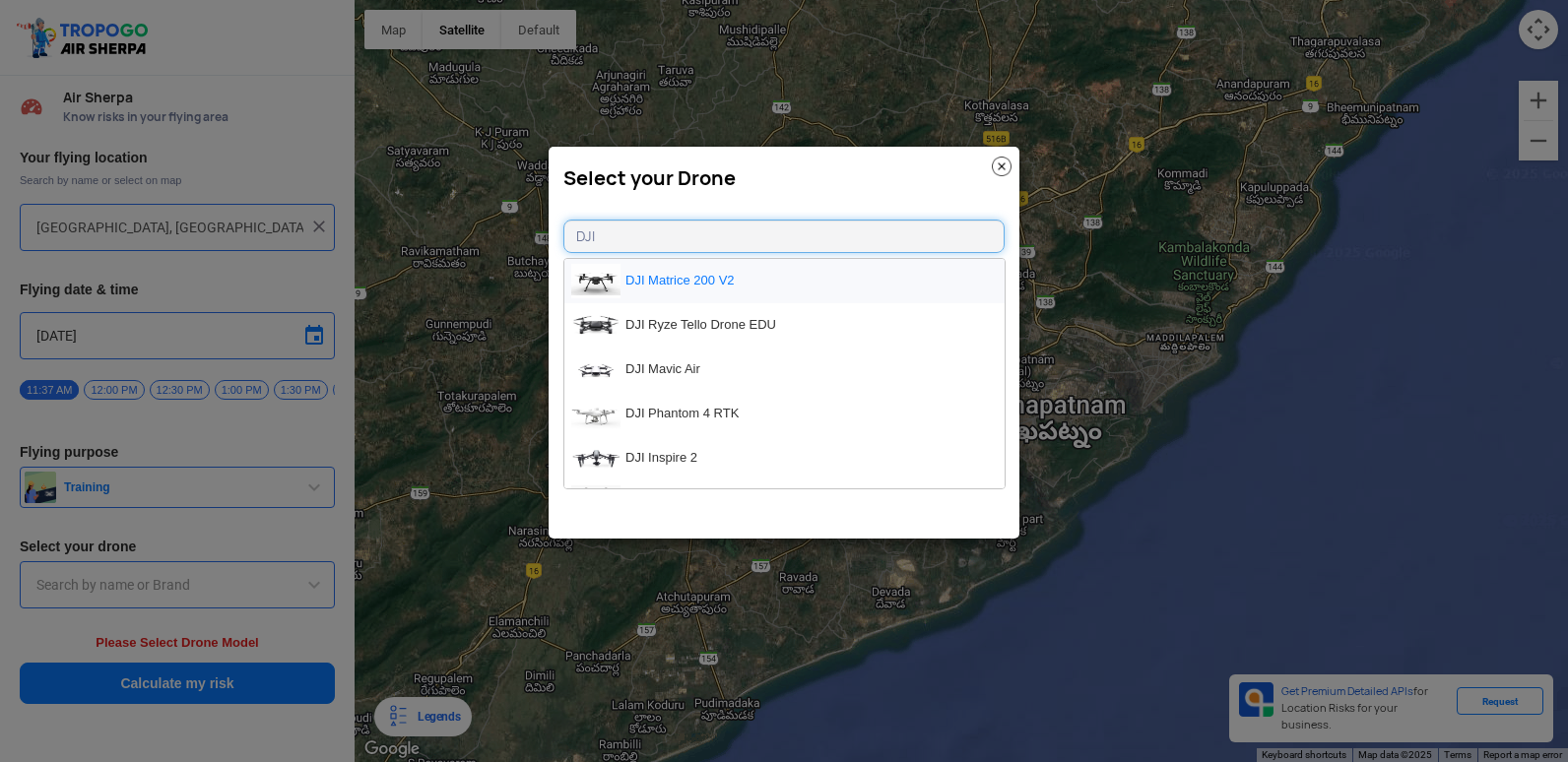
type input "DJI"
click at [675, 266] on li "DJI Matrice 200 V2" at bounding box center [784, 281] width 441 height 45
type input "DJI Matrice 200 V2"
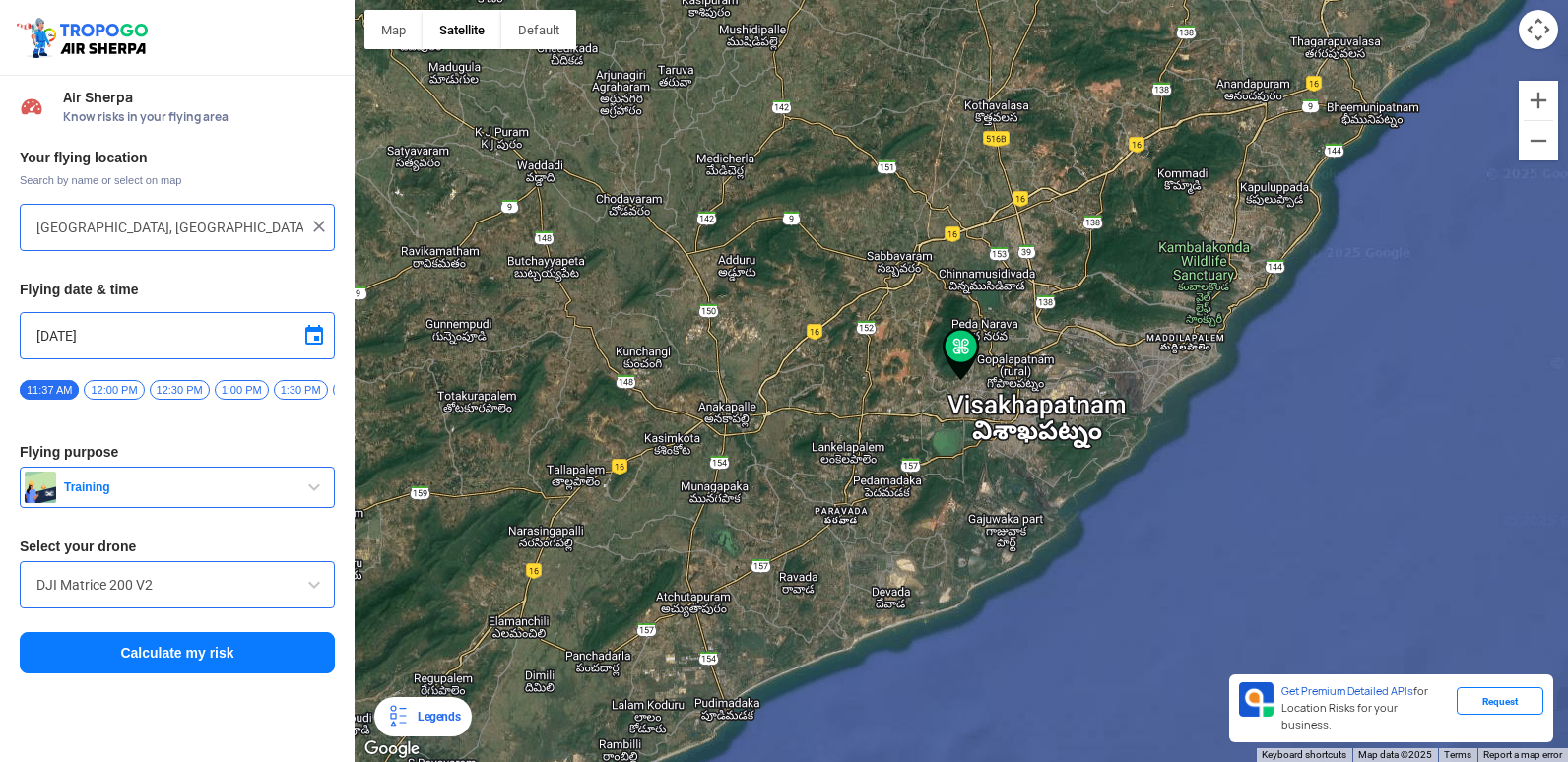
click at [20, 633] on button "Calculate my risk" at bounding box center [177, 654] width 315 height 42
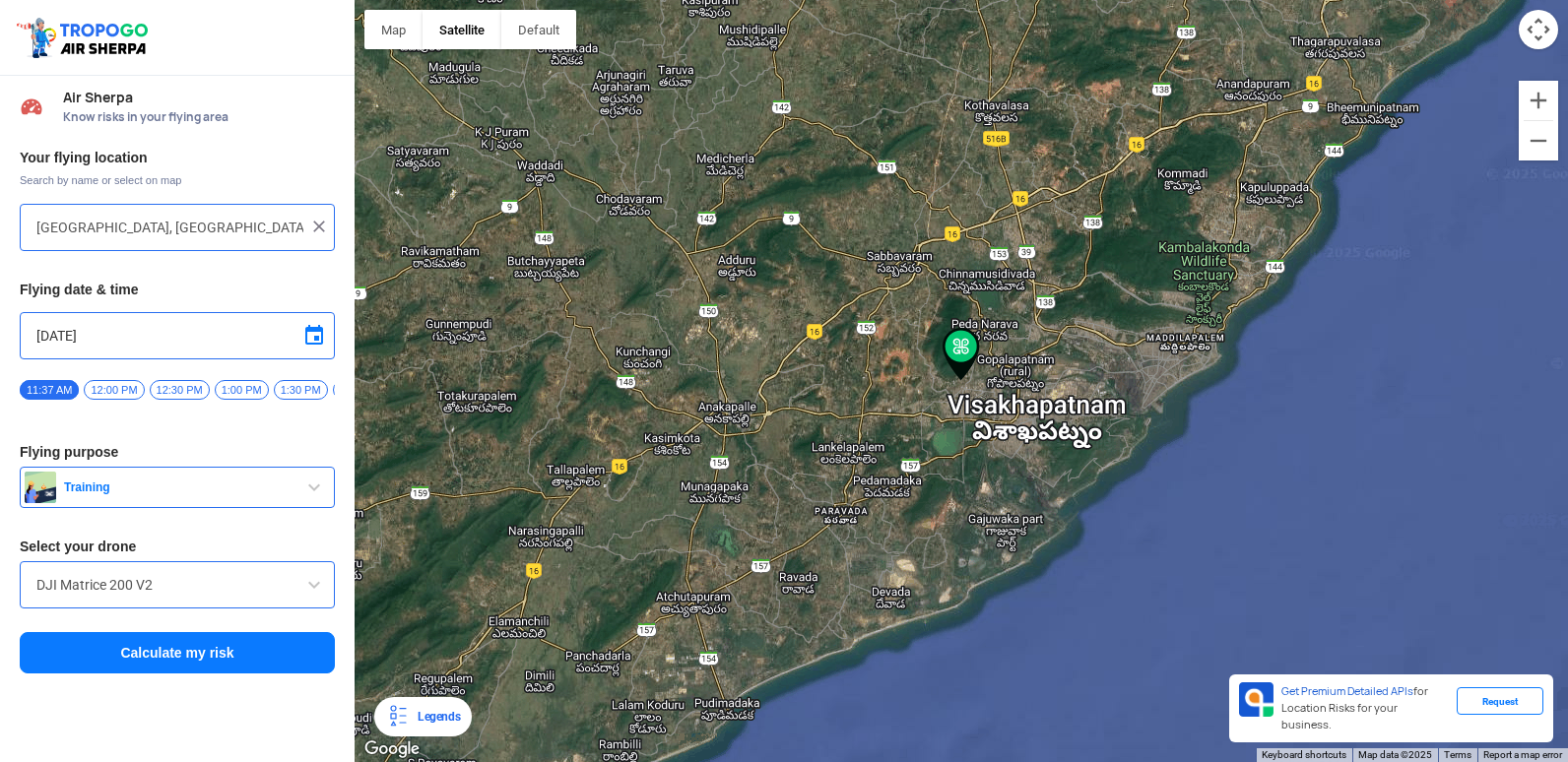
click at [134, 658] on button "Calculate my risk" at bounding box center [177, 654] width 315 height 42
click at [20, 633] on button "Calculate my risk" at bounding box center [177, 654] width 315 height 42
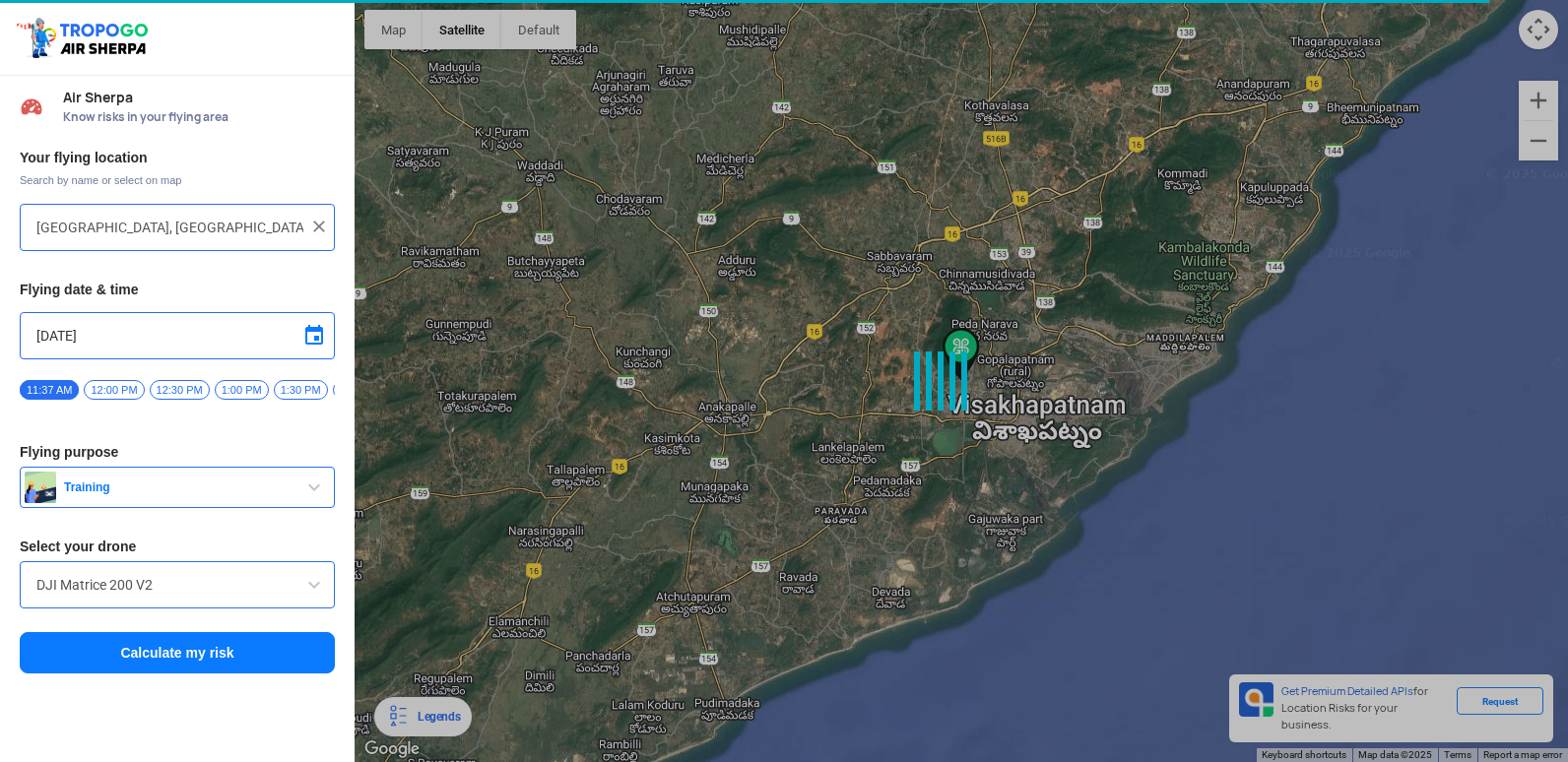
click at [20, 633] on button "Calculate my risk" at bounding box center [177, 654] width 315 height 42
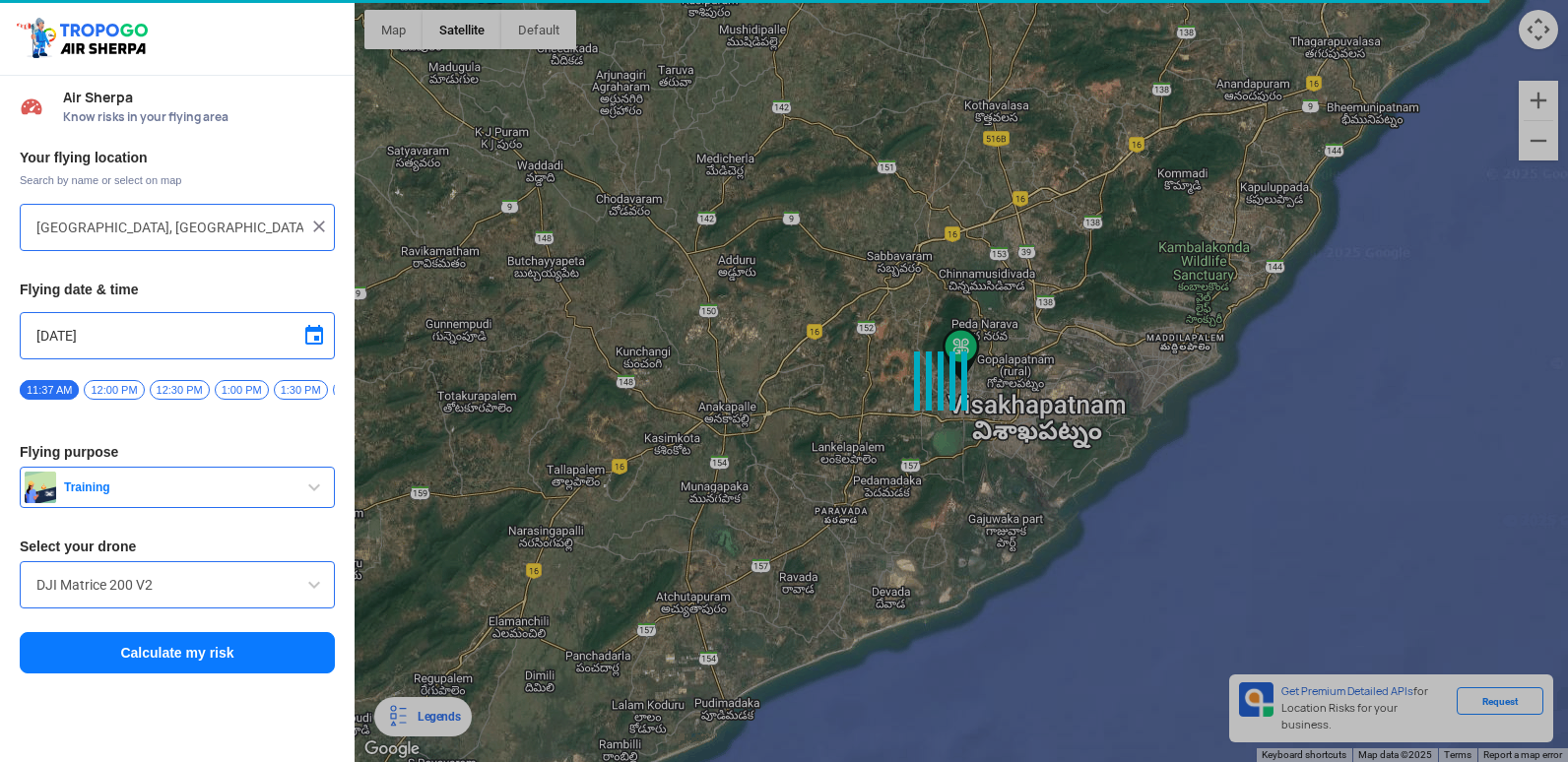
click at [20, 633] on button "Calculate my risk" at bounding box center [177, 654] width 315 height 42
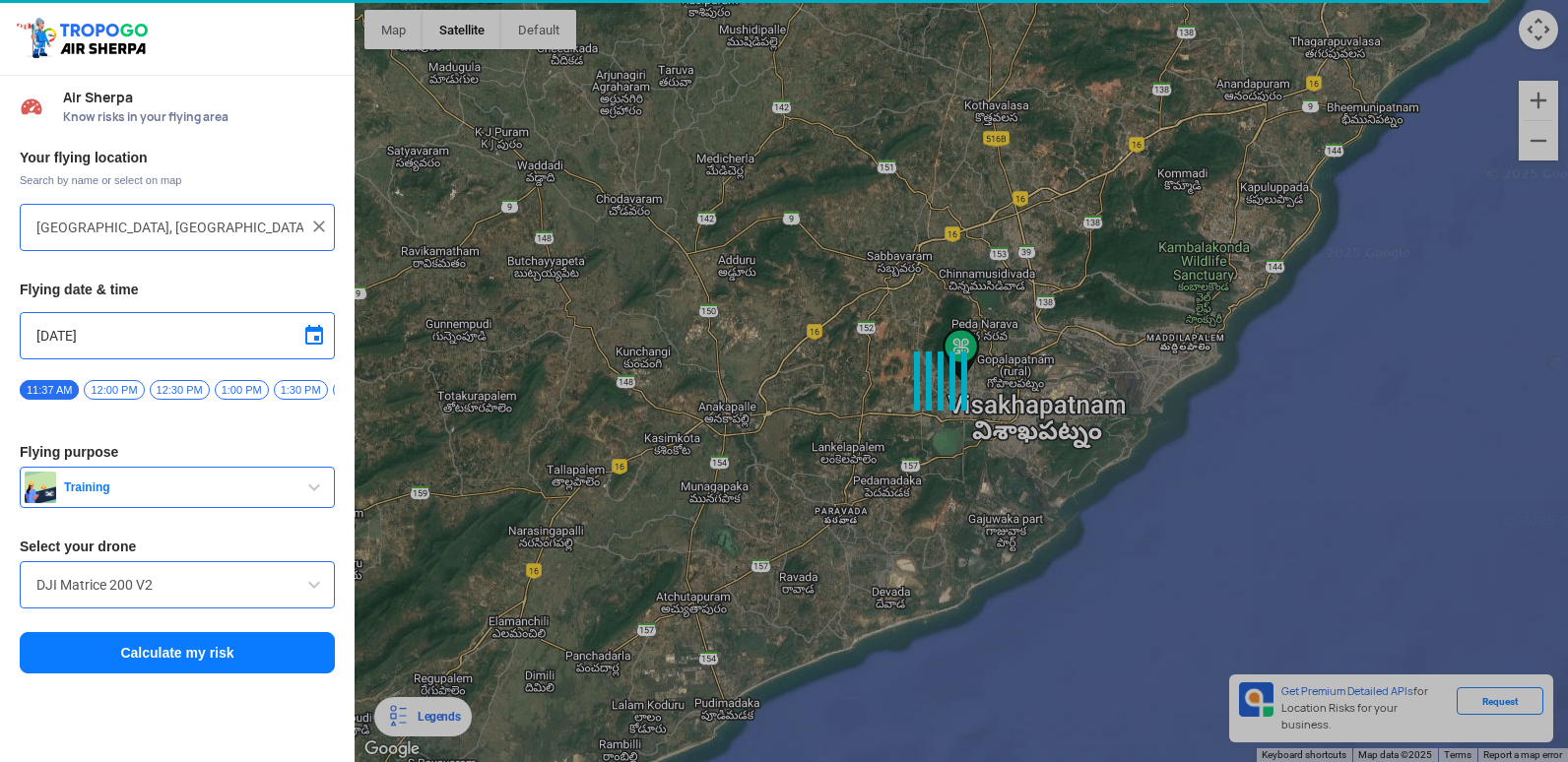
click at [20, 633] on button "Calculate my risk" at bounding box center [177, 654] width 315 height 42
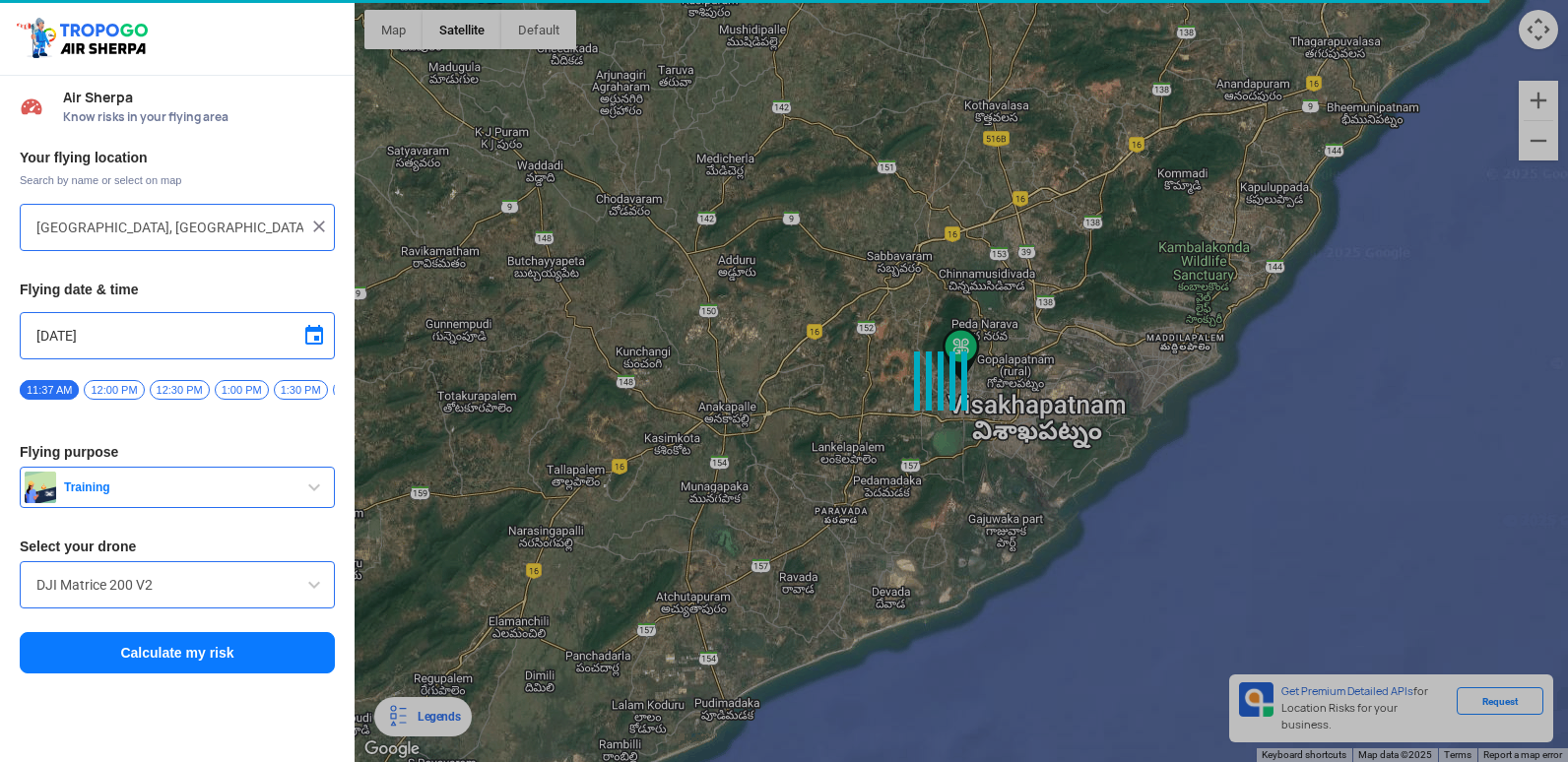
click at [20, 633] on button "Calculate my risk" at bounding box center [177, 654] width 315 height 42
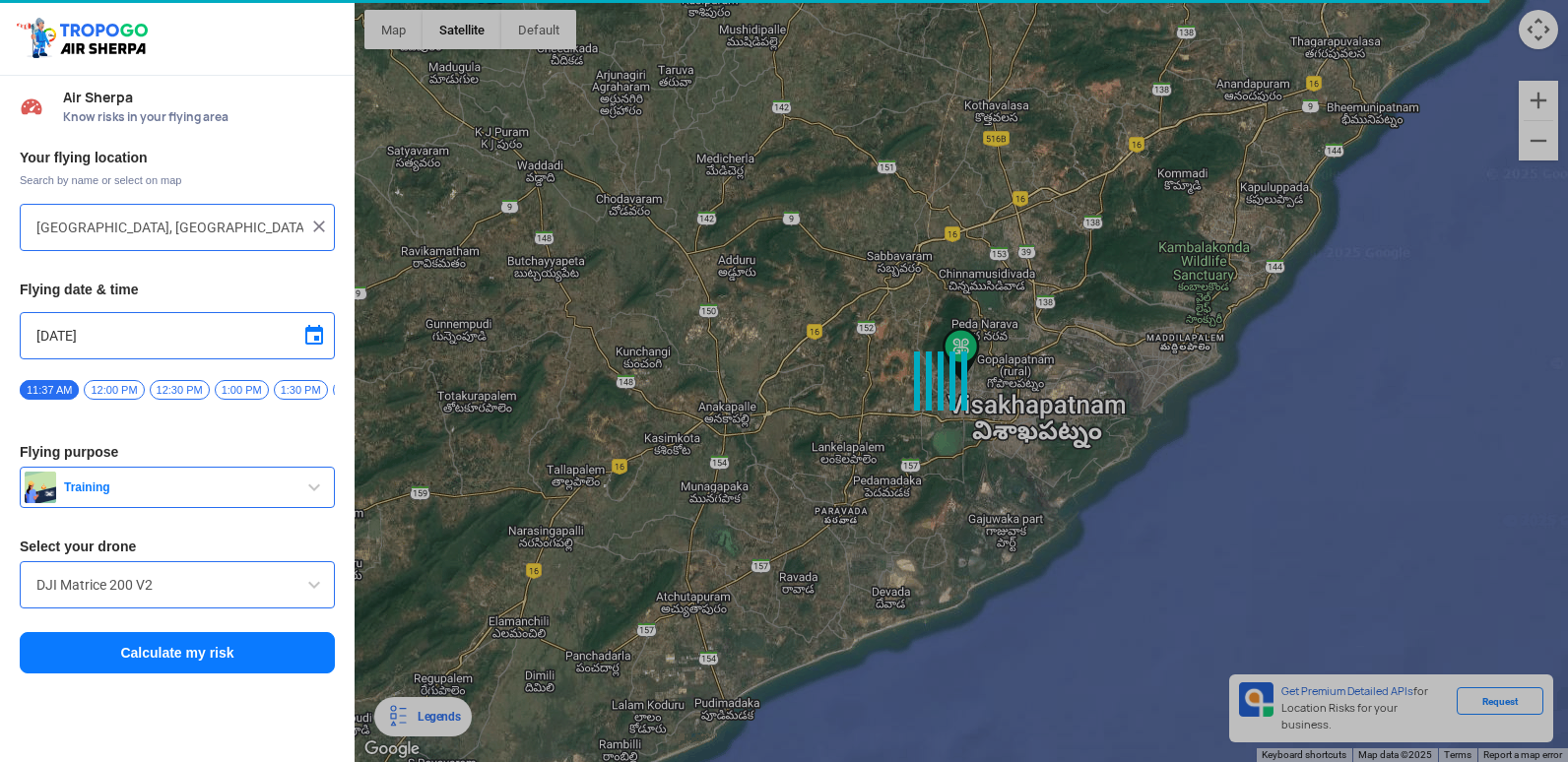
click at [20, 633] on button "Calculate my risk" at bounding box center [177, 654] width 315 height 42
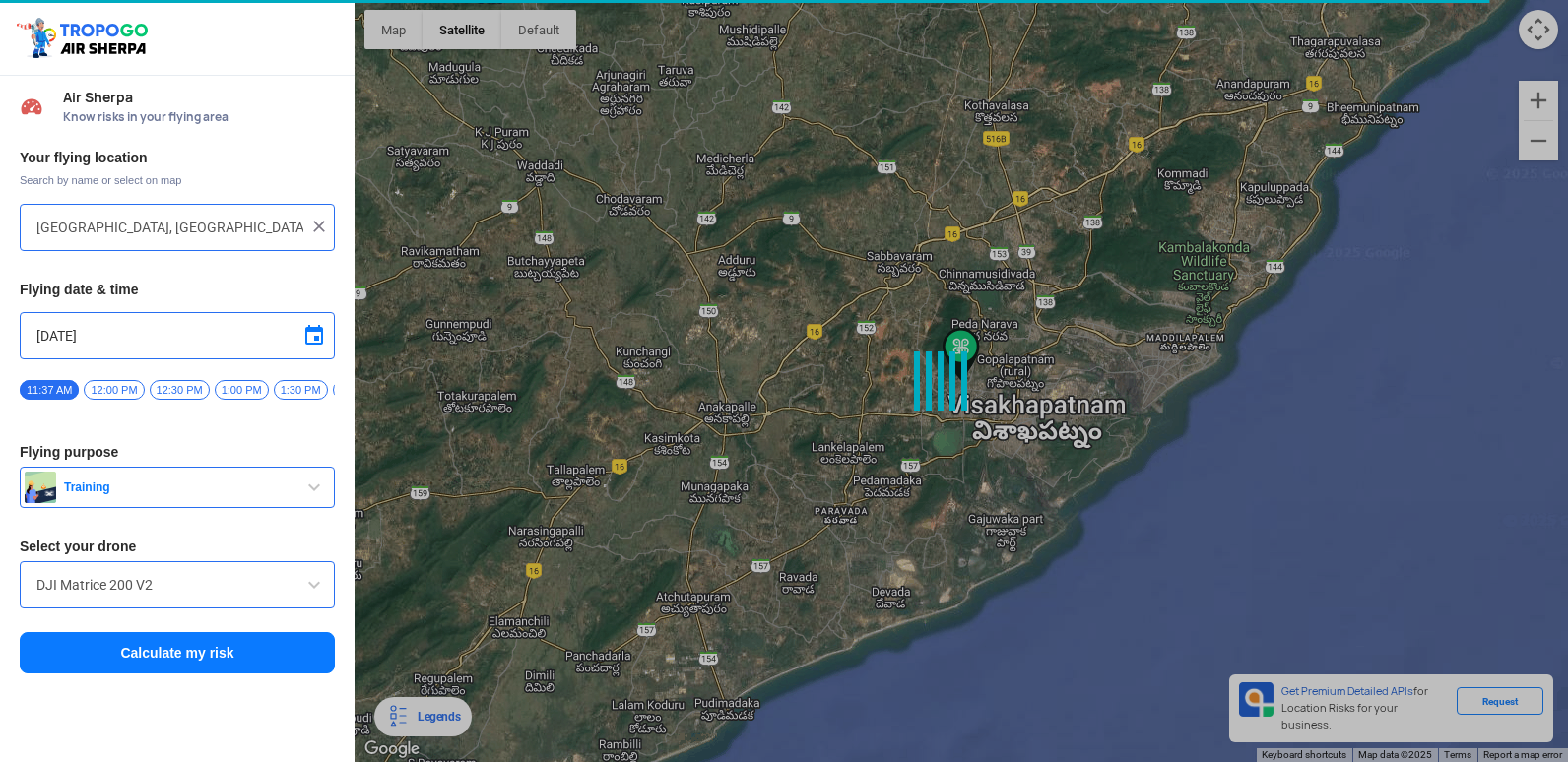
click at [20, 633] on button "Calculate my risk" at bounding box center [177, 654] width 315 height 42
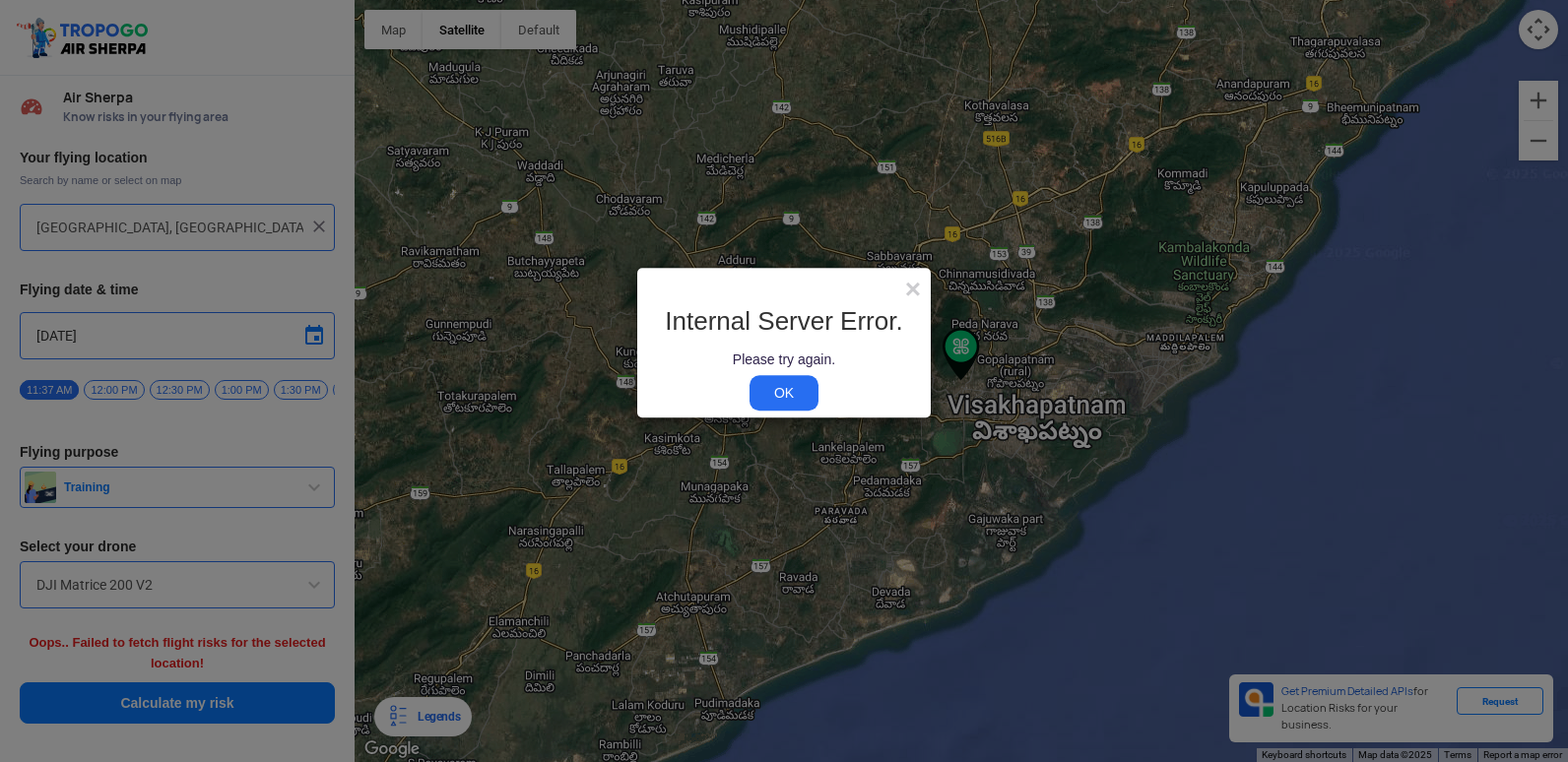
click at [763, 388] on link "OK" at bounding box center [784, 393] width 69 height 36
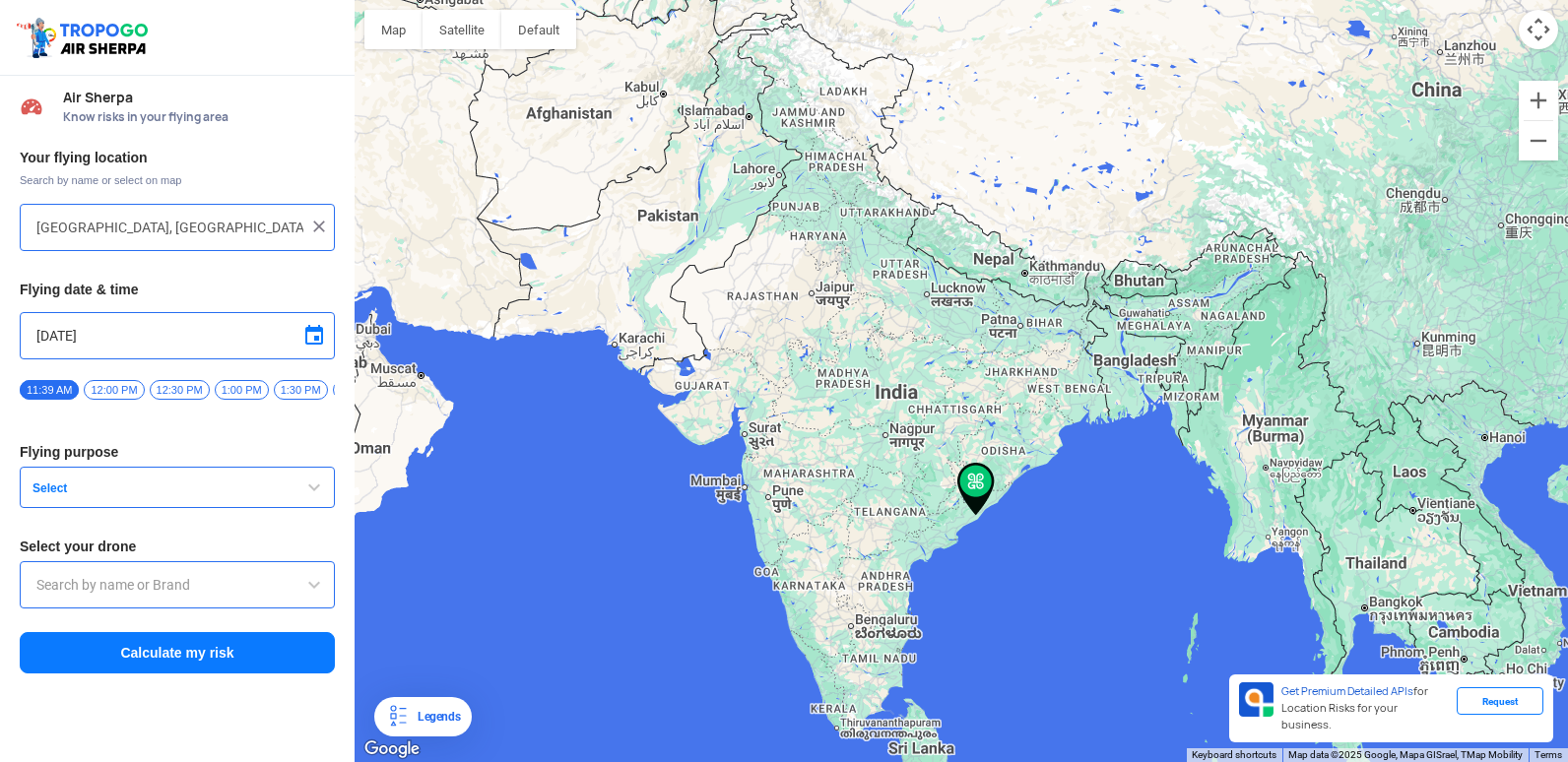
click at [291, 592] on input "text" at bounding box center [177, 585] width 282 height 24
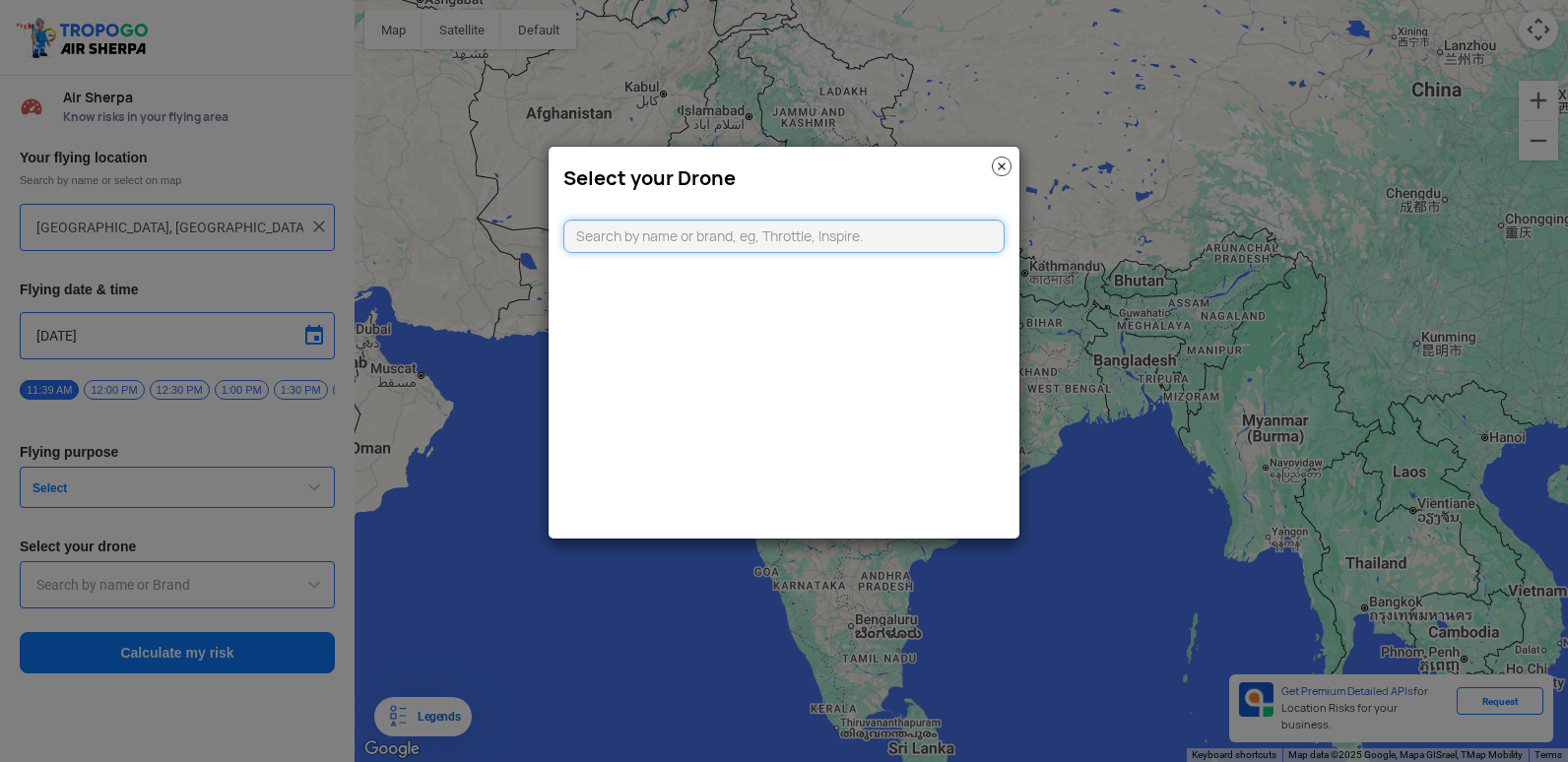
type input "D"
type input "d"
click at [996, 179] on h3 "Select your Drone" at bounding box center [784, 178] width 442 height 24
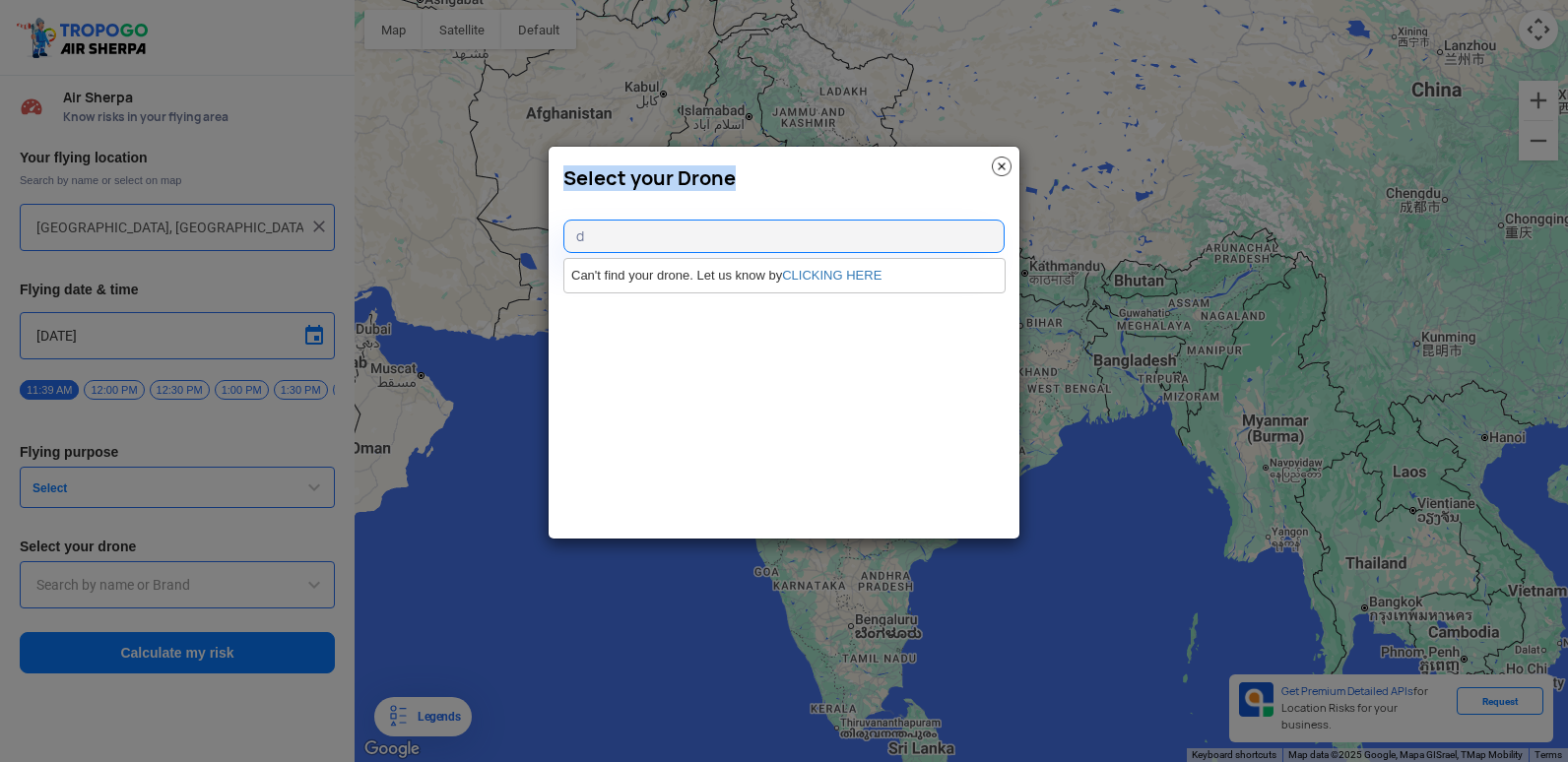
click at [996, 178] on h3 "Select your Drone" at bounding box center [784, 178] width 442 height 24
click at [998, 174] on img at bounding box center [1002, 166] width 20 height 20
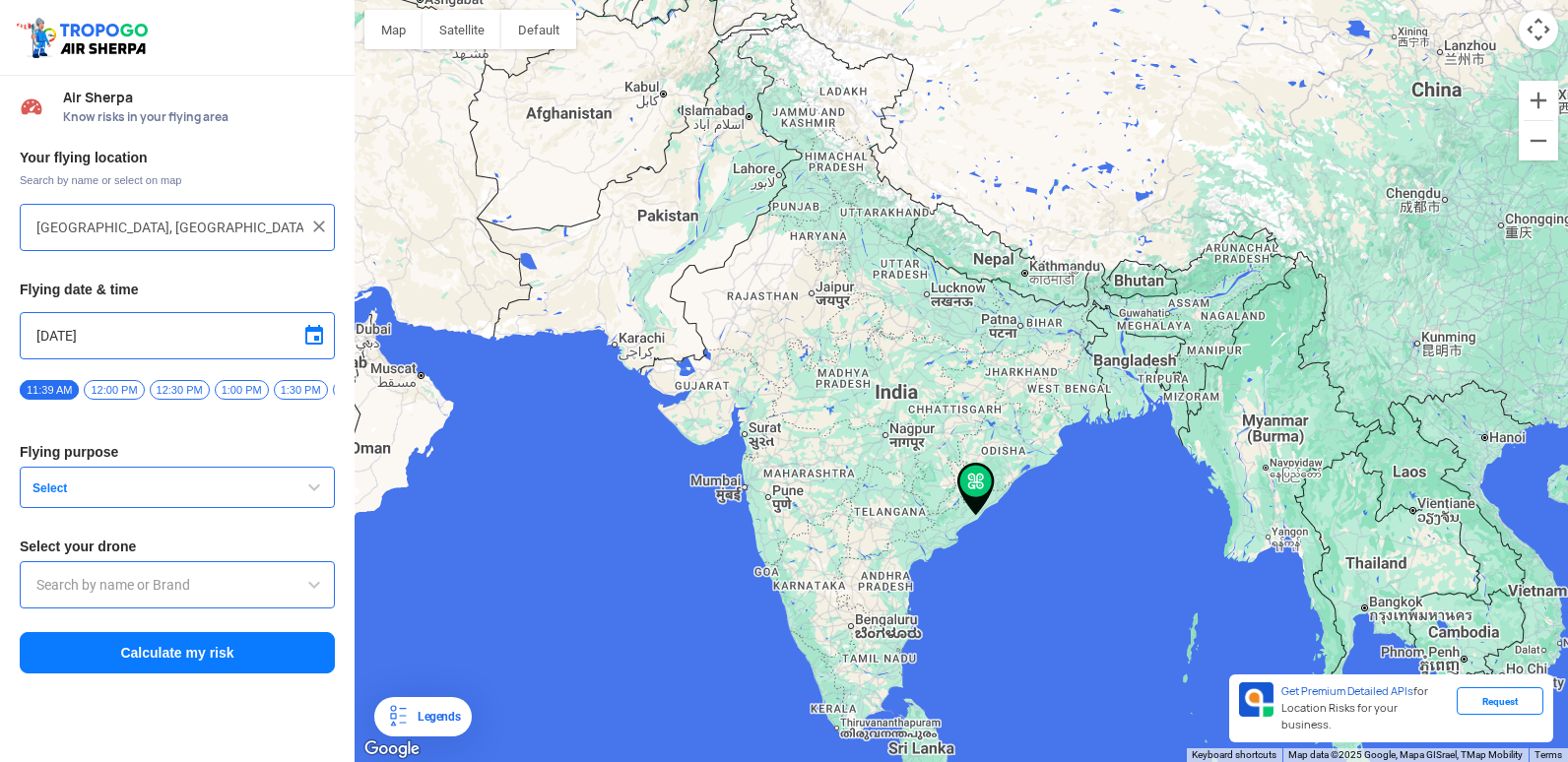
click at [139, 488] on span "Select" at bounding box center [148, 488] width 247 height 16
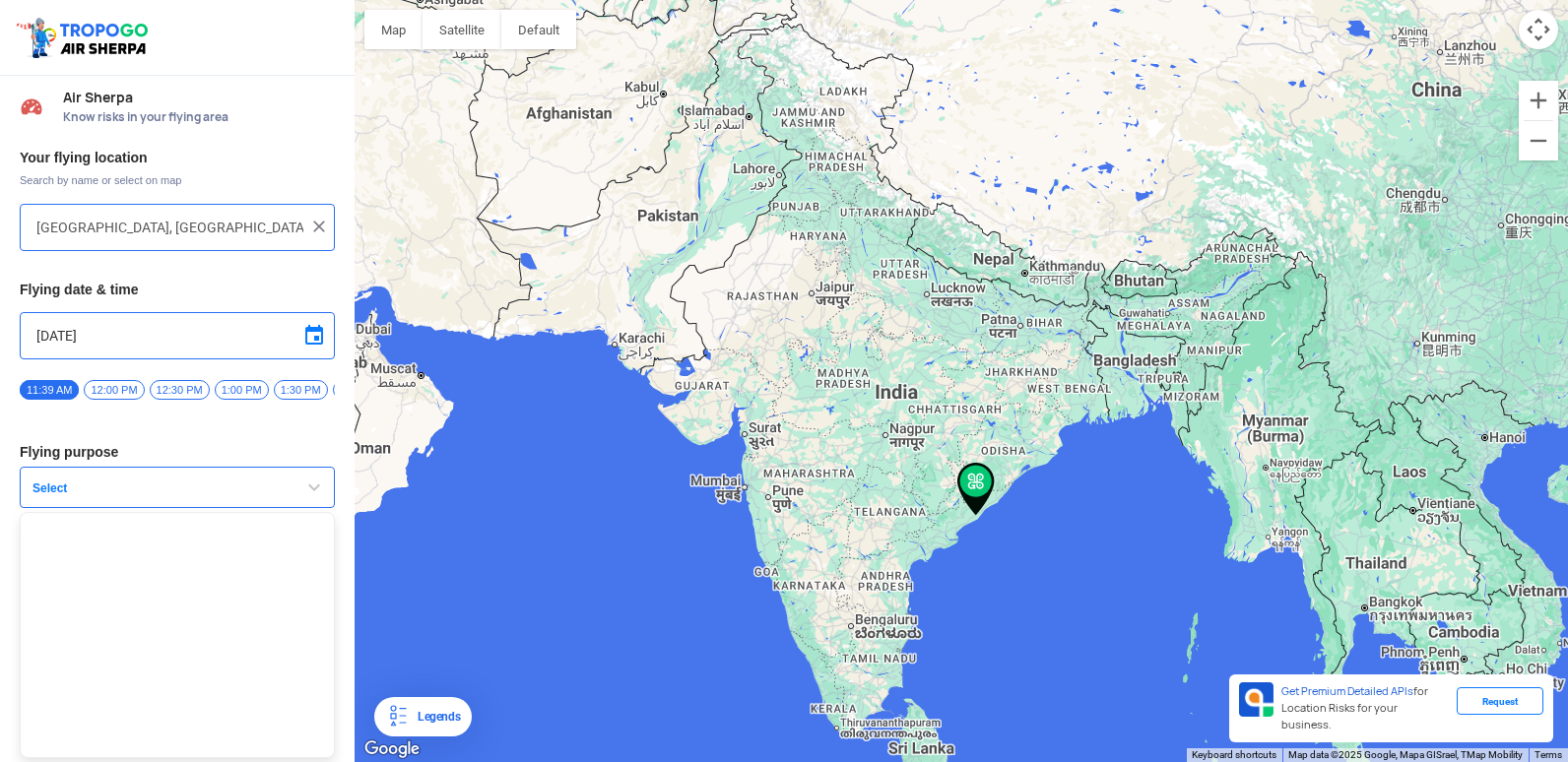
click at [325, 496] on button "Select" at bounding box center [177, 487] width 315 height 42
